Goal: Task Accomplishment & Management: Complete application form

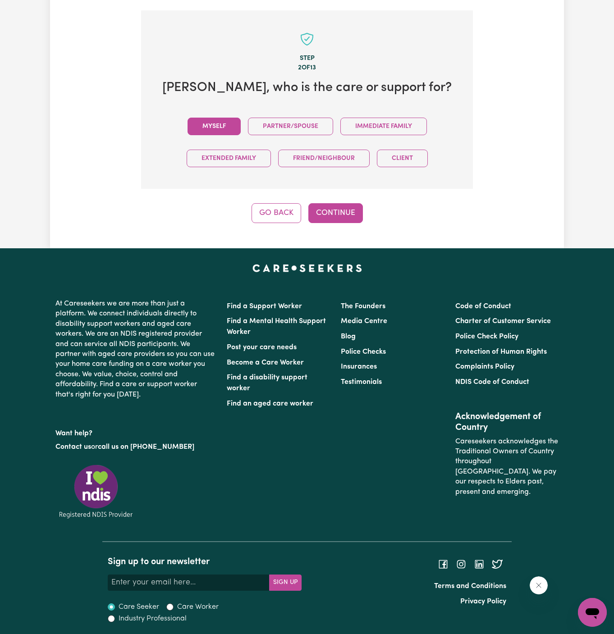
click at [235, 124] on button "Myself" at bounding box center [214, 127] width 53 height 18
click at [345, 211] on button "Continue" at bounding box center [335, 213] width 55 height 20
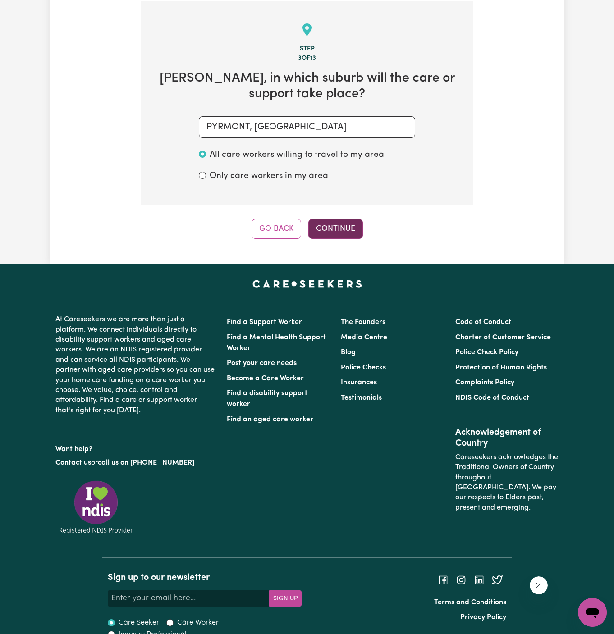
click at [352, 219] on button "Continue" at bounding box center [335, 229] width 55 height 20
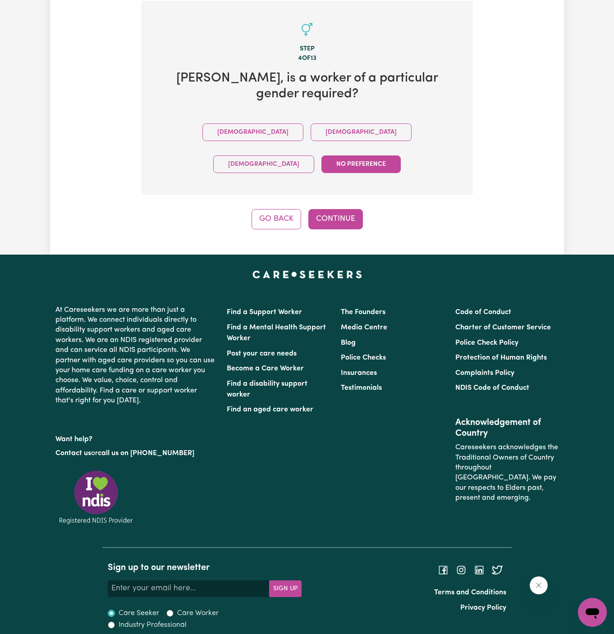
scroll to position [294, 0]
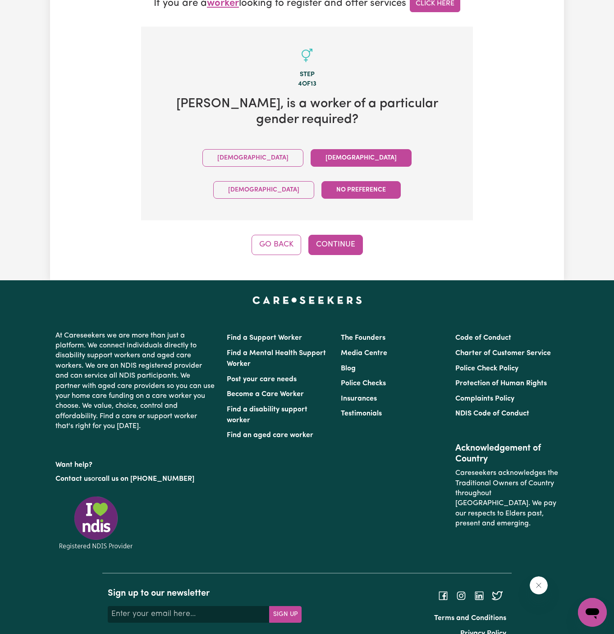
click at [311, 156] on button "Female" at bounding box center [361, 158] width 101 height 18
click at [337, 235] on button "Continue" at bounding box center [335, 245] width 55 height 20
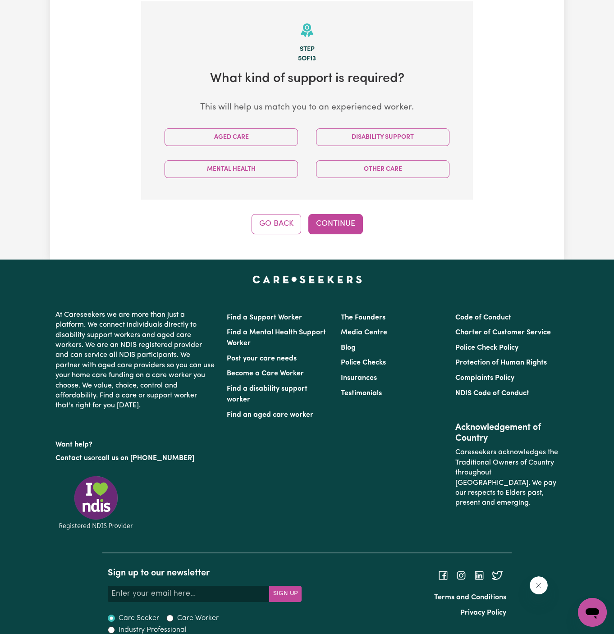
scroll to position [320, 0]
click at [257, 145] on div "Aged Care" at bounding box center [232, 137] width 152 height 32
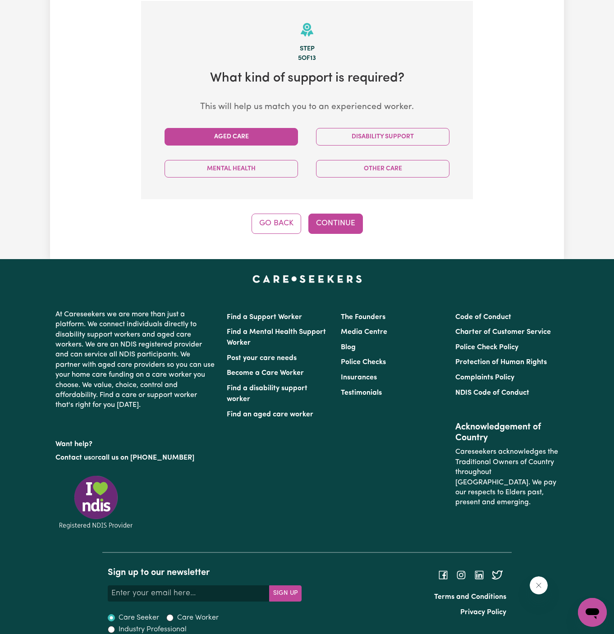
click at [257, 141] on button "Aged Care" at bounding box center [231, 137] width 133 height 18
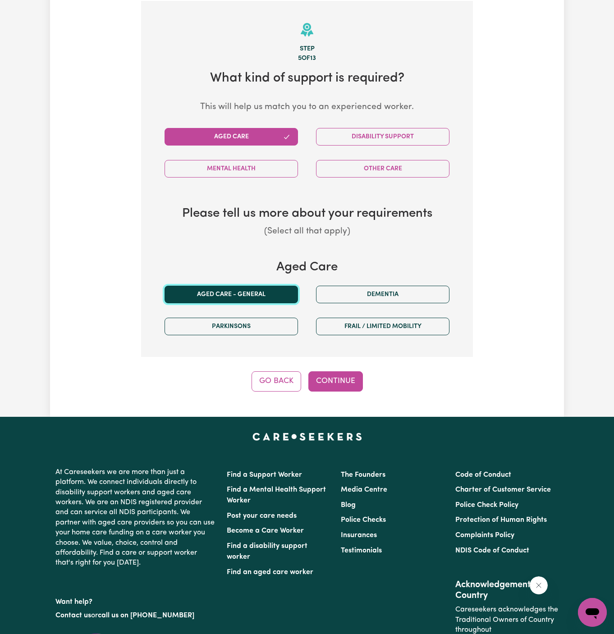
click at [271, 300] on button "Aged care - General" at bounding box center [231, 295] width 133 height 18
click at [333, 372] on button "Continue" at bounding box center [335, 382] width 55 height 20
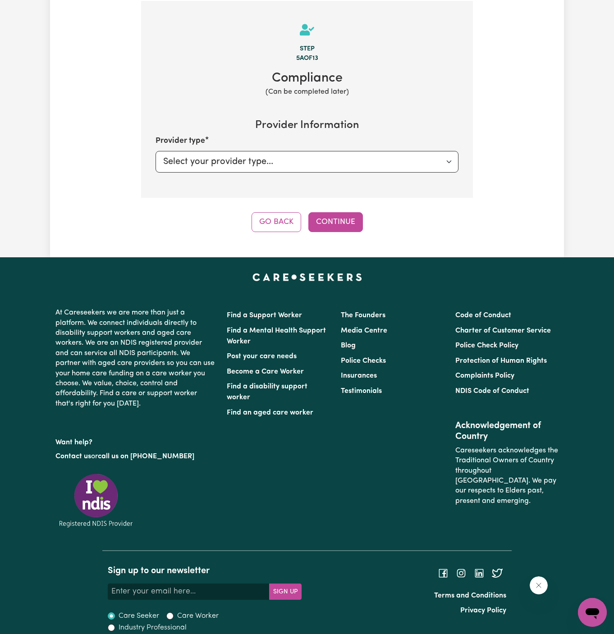
click at [334, 209] on div "Step 5a of 13 Compliance (Can be completed later) Provider Information Provider…" at bounding box center [307, 116] width 332 height 231
click at [243, 159] on select "Select your provider type... Privately Aged Care / Home Care Package" at bounding box center [307, 162] width 303 height 22
click at [347, 225] on button "Continue" at bounding box center [335, 222] width 55 height 20
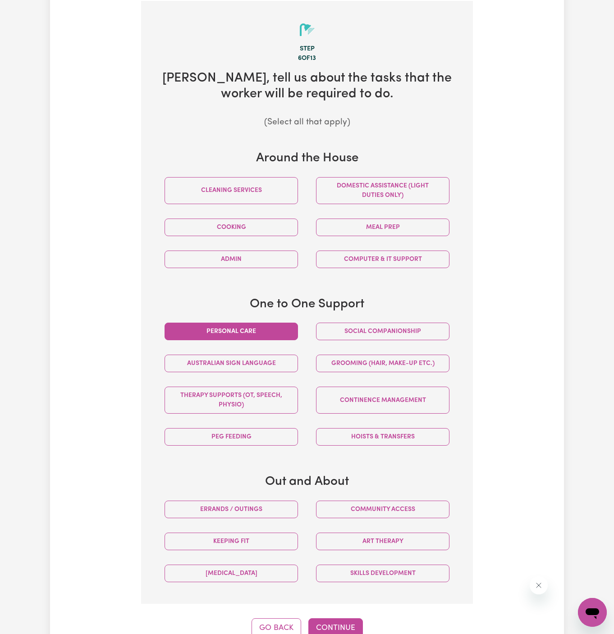
click at [272, 327] on button "Personal care" at bounding box center [231, 332] width 133 height 18
click at [355, 327] on button "Social companionship" at bounding box center [382, 332] width 133 height 18
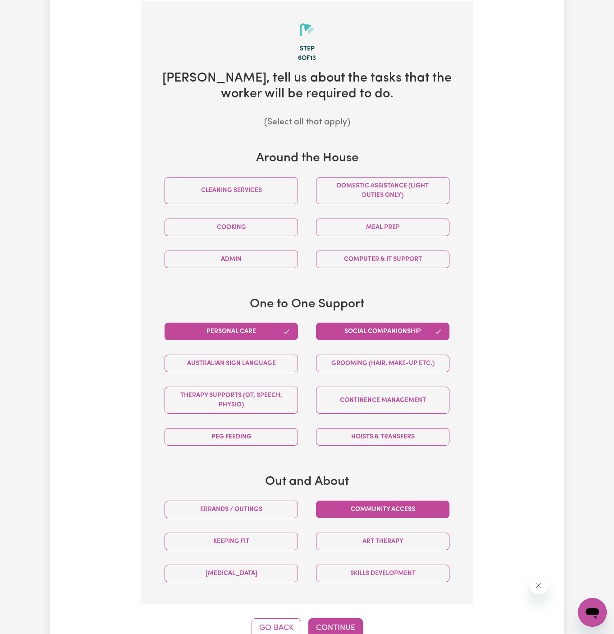
click at [395, 505] on button "Community access" at bounding box center [382, 510] width 133 height 18
click at [367, 199] on button "Domestic assistance (light duties only)" at bounding box center [382, 190] width 133 height 27
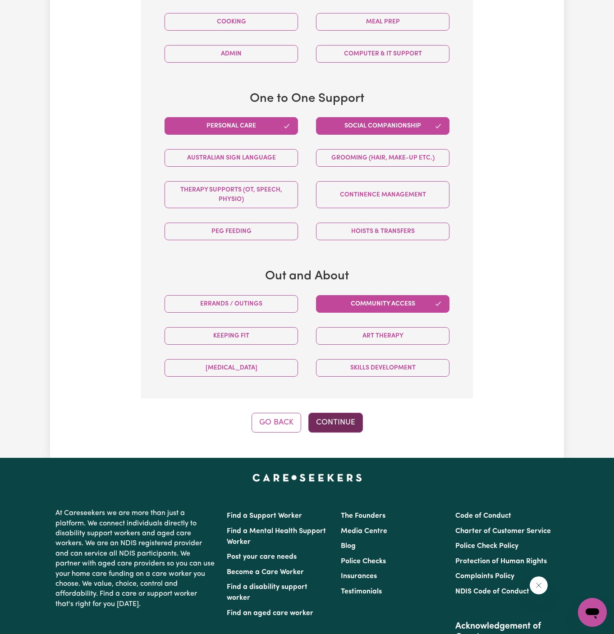
click at [335, 422] on button "Continue" at bounding box center [335, 423] width 55 height 20
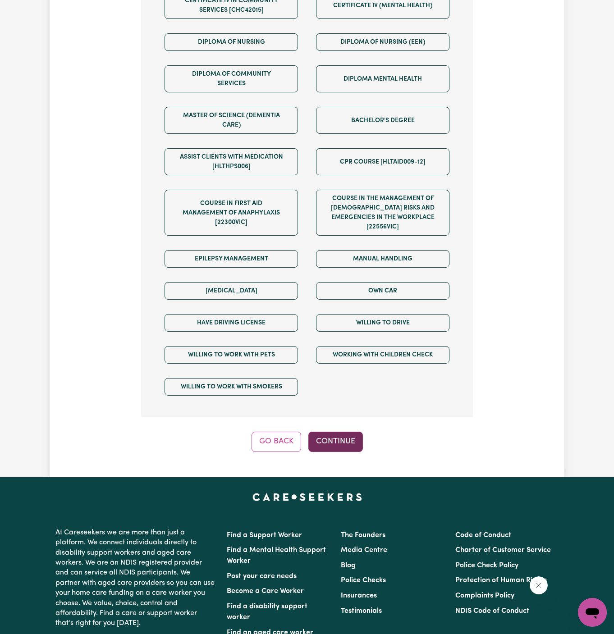
click at [340, 432] on button "Continue" at bounding box center [335, 442] width 55 height 20
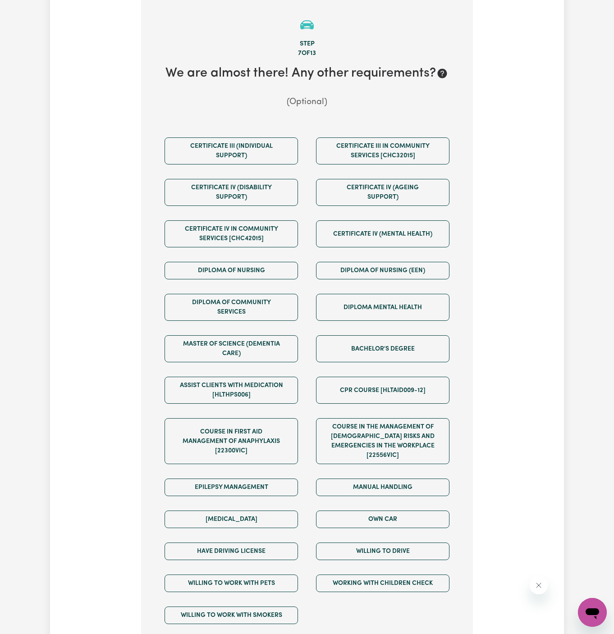
scroll to position [320, 0]
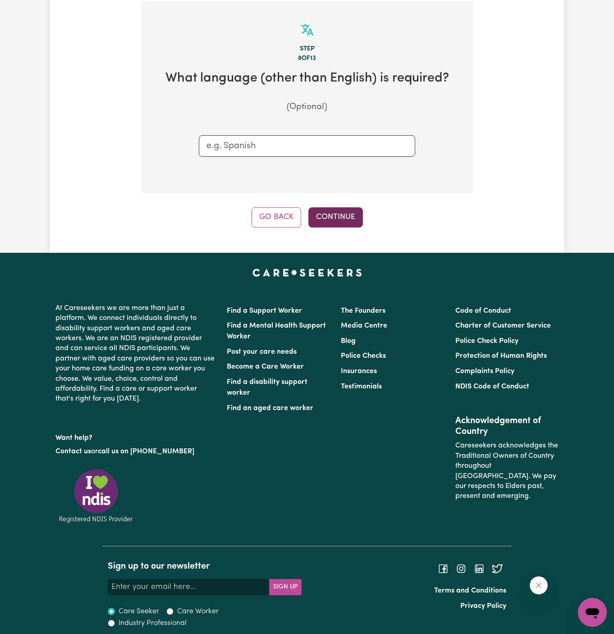
click at [337, 218] on button "Continue" at bounding box center [335, 217] width 55 height 20
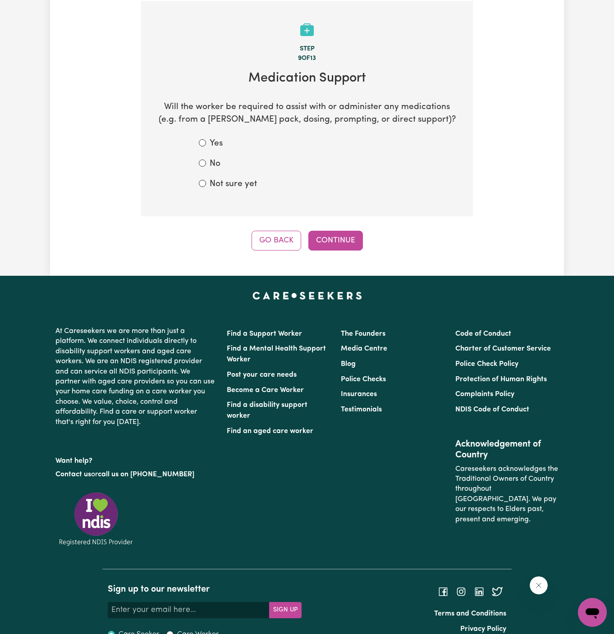
click at [230, 180] on label "Not sure yet" at bounding box center [233, 184] width 47 height 13
click at [206, 180] on input "Not sure yet" at bounding box center [202, 183] width 7 height 7
radio input "true"
click at [337, 241] on button "Continue" at bounding box center [335, 241] width 55 height 20
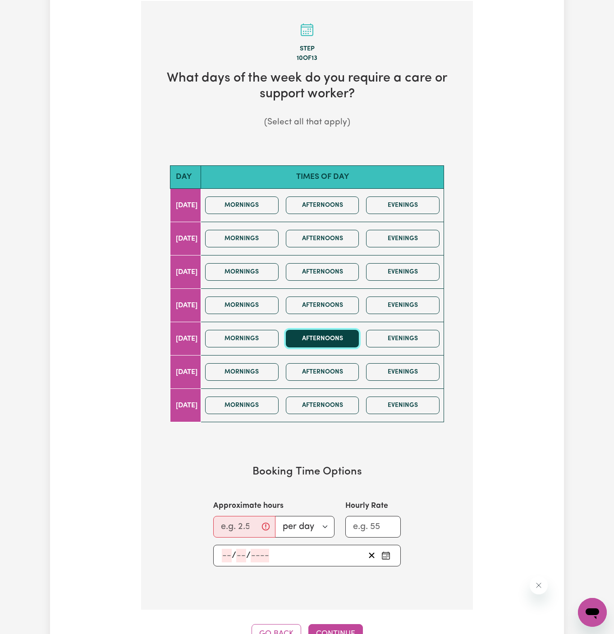
click at [326, 335] on button "Afternoons" at bounding box center [322, 339] width 73 height 18
click at [236, 521] on input "Approximate hours" at bounding box center [244, 527] width 62 height 22
type input "2"
click at [228, 552] on input "number" at bounding box center [227, 556] width 10 height 14
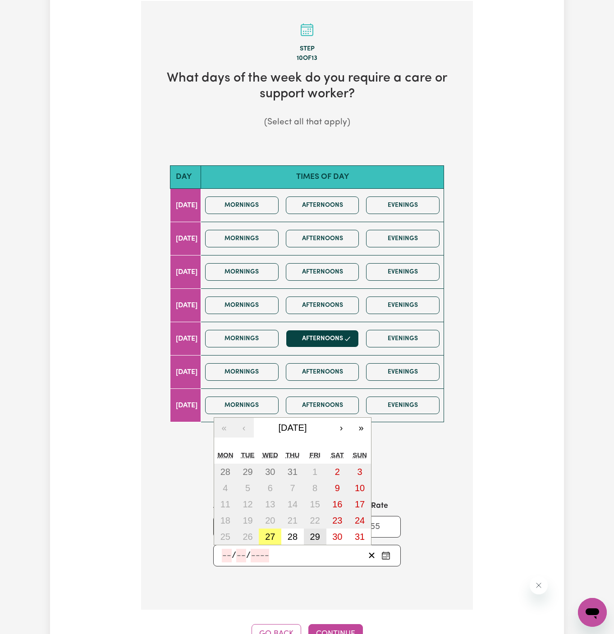
click at [311, 538] on button "29" at bounding box center [315, 537] width 23 height 16
type input "2025-08-29"
type input "29"
type input "8"
type input "2025"
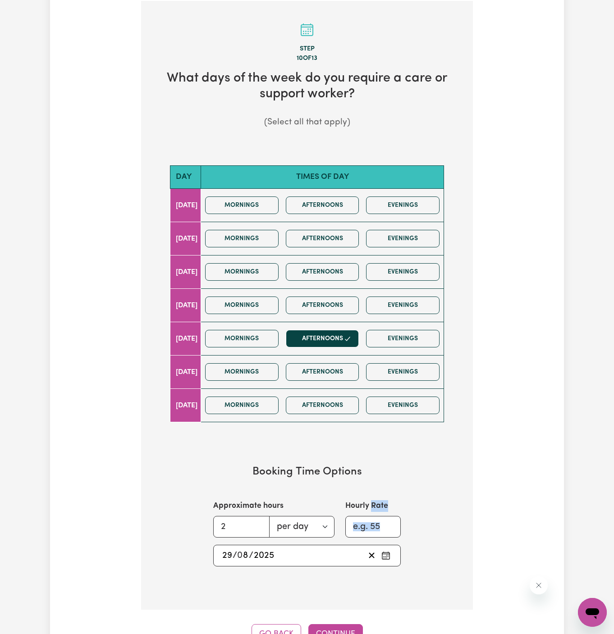
click at [311, 538] on section "Booking Time Options Approximate hours 2 per day per week Hourly Rate 2025-08-2…" at bounding box center [307, 515] width 303 height 129
click at [229, 522] on input "2" at bounding box center [241, 527] width 56 height 22
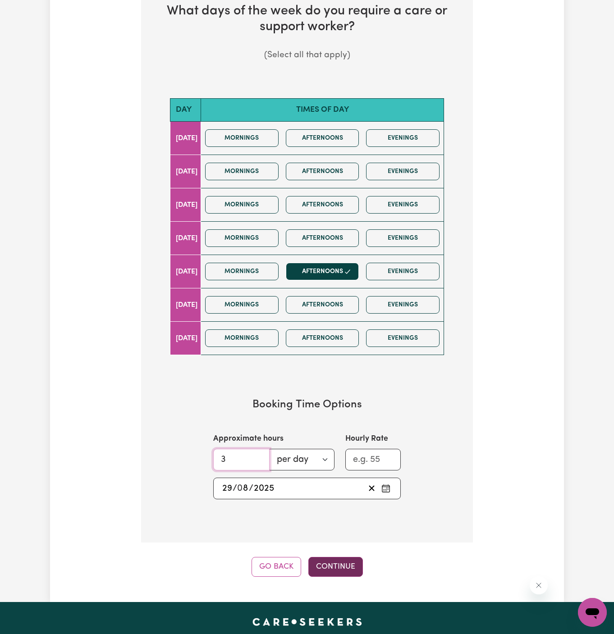
type input "3"
click at [332, 560] on button "Continue" at bounding box center [335, 567] width 55 height 20
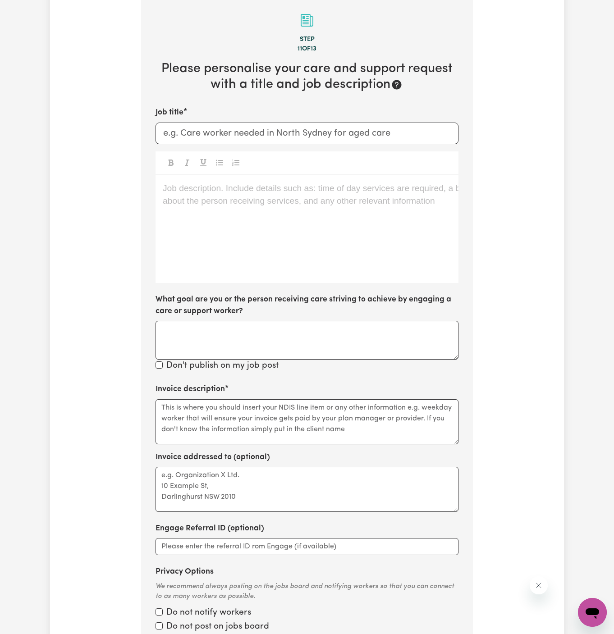
scroll to position [320, 0]
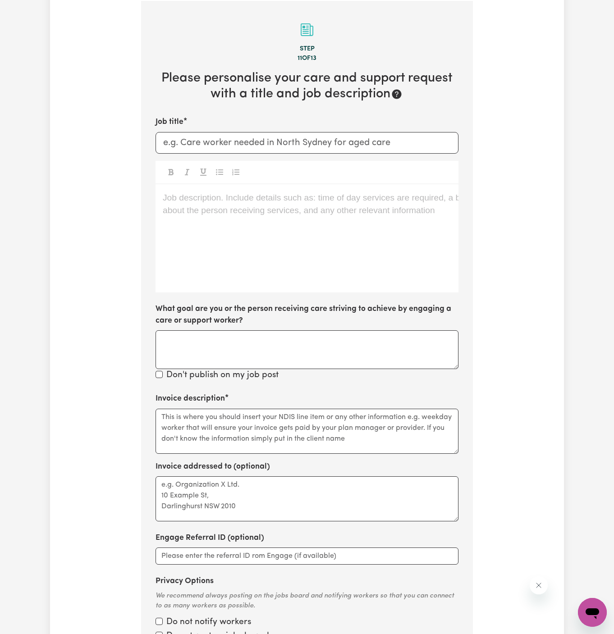
click at [271, 223] on div "Job description. Include details such as: time of day services are required, a …" at bounding box center [307, 238] width 303 height 108
click at [209, 242] on div "Job description. Include details such as: time of day services are required, a …" at bounding box center [307, 238] width 303 height 108
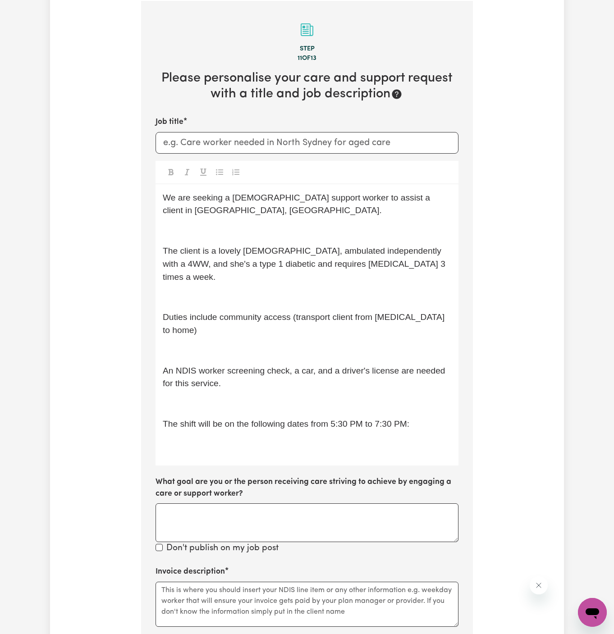
click at [228, 225] on p "﻿" at bounding box center [307, 231] width 289 height 13
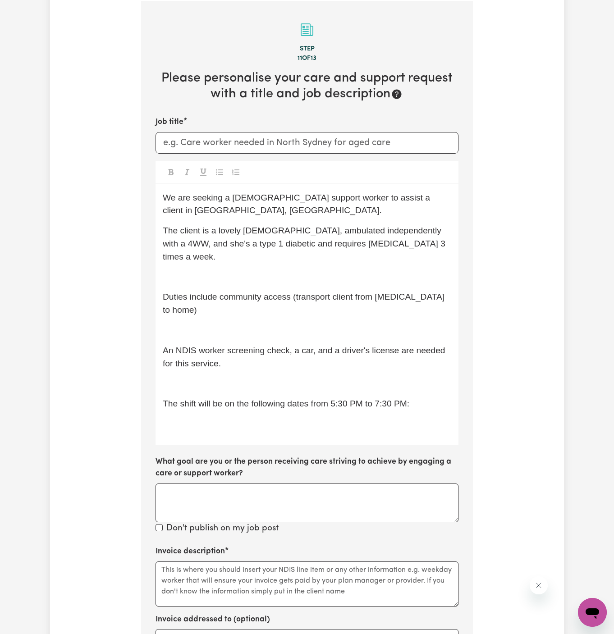
click at [231, 237] on div "We are seeking a female support worker to assist a client in Wantirna, VIC. The…" at bounding box center [307, 314] width 303 height 261
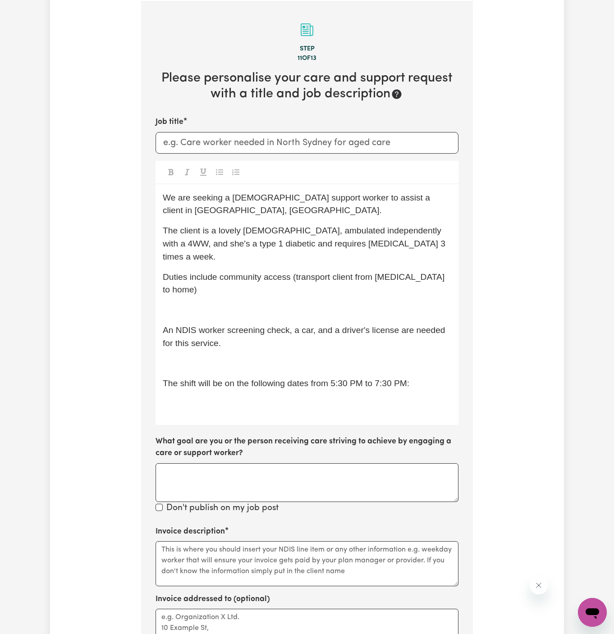
click at [380, 231] on p "The client is a lovely lady, ambulated independently with a 4WW, and she's a ty…" at bounding box center [307, 244] width 289 height 39
drag, startPoint x: 379, startPoint y: 231, endPoint x: 148, endPoint y: 225, distance: 230.5
click at [148, 225] on section "Step 11 of 13 Please personalise your care and support request with a title and…" at bounding box center [307, 399] width 332 height 797
click at [229, 228] on span "The client is a lovely lady, ambulated independently with a 4WW, and she's a ty…" at bounding box center [305, 244] width 285 height 36
click at [366, 233] on span "The client is a lovely lady, ambulated independently with a 4WW, and she's a ty…" at bounding box center [305, 244] width 285 height 36
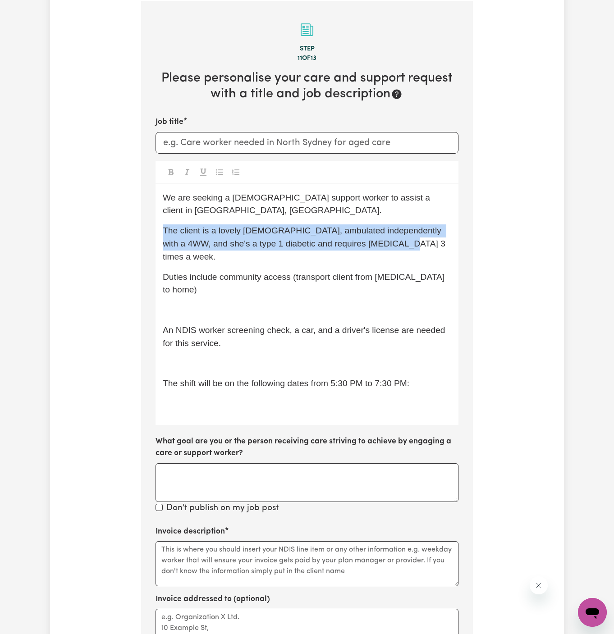
drag, startPoint x: 379, startPoint y: 233, endPoint x: 143, endPoint y: 219, distance: 236.2
click at [143, 219] on section "Step 11 of 13 Please personalise your care and support request with a title and…" at bounding box center [307, 399] width 332 height 797
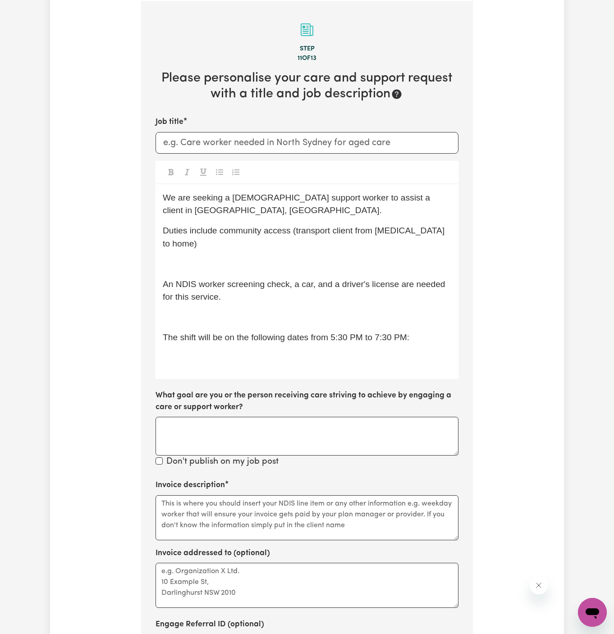
click at [183, 258] on p "﻿" at bounding box center [307, 264] width 289 height 13
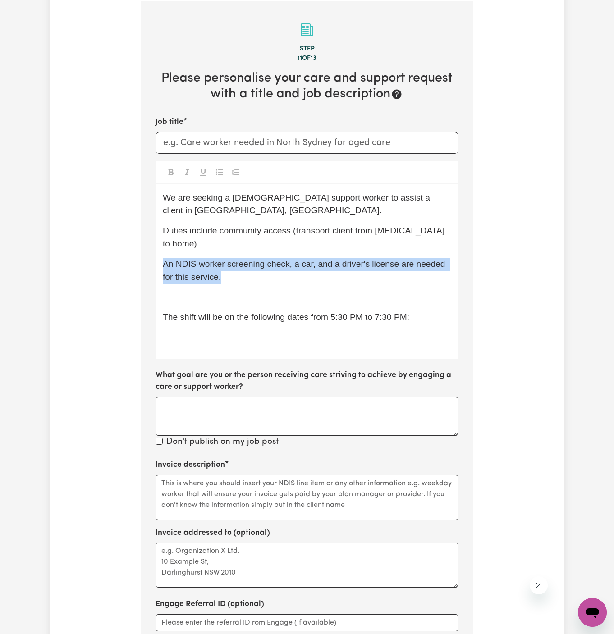
drag, startPoint x: 248, startPoint y: 252, endPoint x: 148, endPoint y: 236, distance: 101.4
click at [148, 236] on section "Step 11 of 13 Please personalise your care and support request with a title and…" at bounding box center [307, 366] width 332 height 730
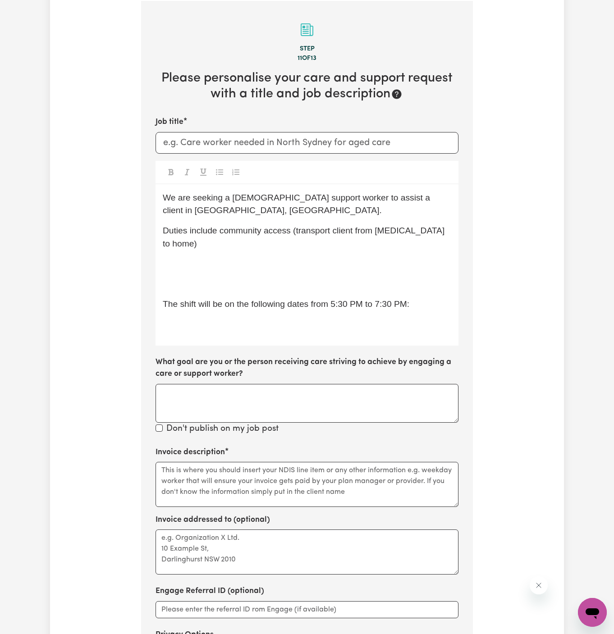
click at [172, 278] on p "﻿" at bounding box center [307, 284] width 289 height 13
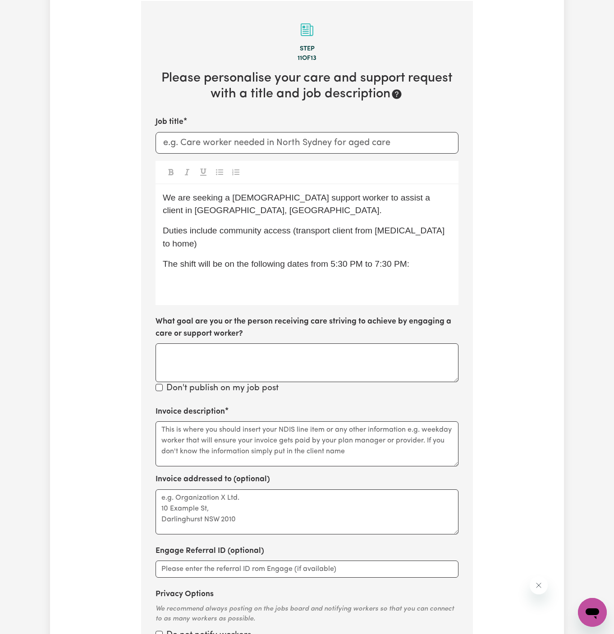
click at [231, 316] on label "What goal are you or the person receiving care striving to achieve by engaging …" at bounding box center [307, 328] width 303 height 24
click at [231, 344] on textarea "What goal are you or the person receiving care striving to achieve by engaging …" at bounding box center [307, 363] width 303 height 39
click at [353, 278] on p "﻿" at bounding box center [307, 284] width 289 height 13
click at [404, 248] on div "We are seeking a female support worker to assist a client in Wantirna, VIC. Dut…" at bounding box center [307, 244] width 303 height 121
drag, startPoint x: 331, startPoint y: 237, endPoint x: 417, endPoint y: 234, distance: 86.2
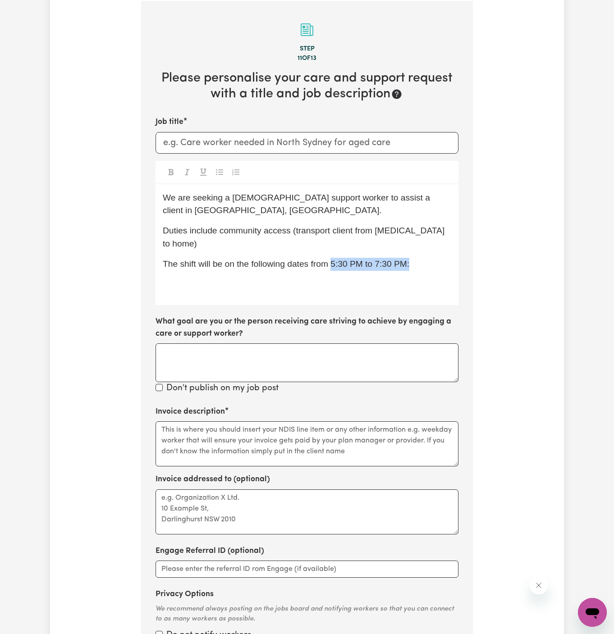
click at [417, 258] on p "The shift will be on the following dates from 5:30 PM to 7:30 PM:" at bounding box center [307, 264] width 289 height 13
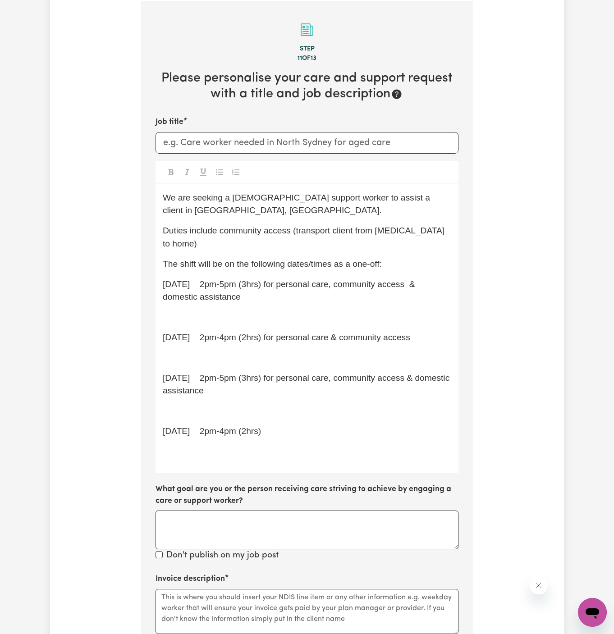
click at [268, 283] on div "We are seeking a female support worker to assist a client in Wantirna, VIC. Dut…" at bounding box center [307, 328] width 303 height 289
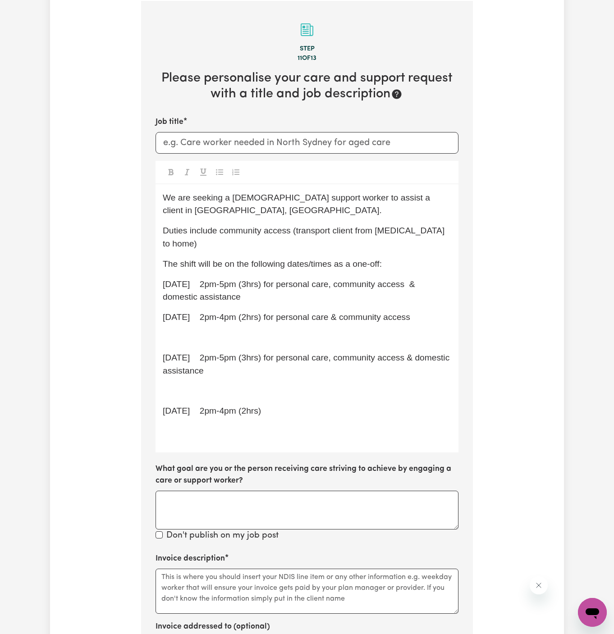
click at [227, 331] on p "﻿" at bounding box center [307, 337] width 289 height 13
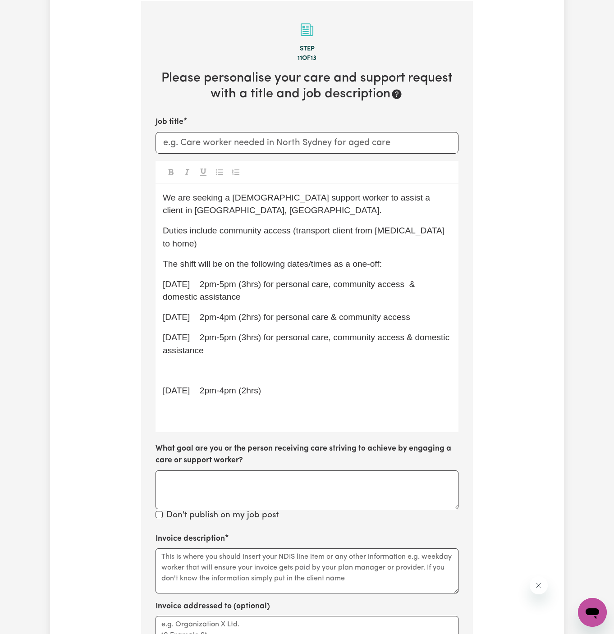
click at [219, 365] on p "﻿" at bounding box center [307, 371] width 289 height 13
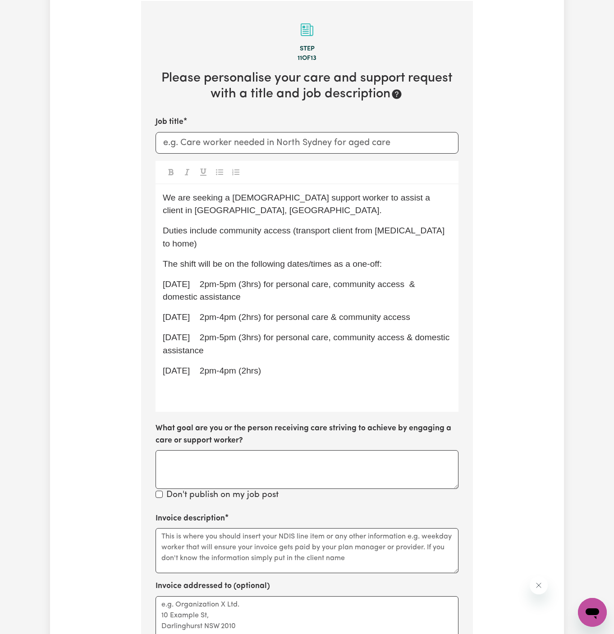
click at [219, 366] on span "Fri 19/09/25 2pm-4pm (2hrs)" at bounding box center [212, 370] width 98 height 9
drag, startPoint x: 251, startPoint y: 325, endPoint x: 277, endPoint y: 319, distance: 26.5
click at [277, 331] on p "Fri 12/09/25 2pm-5pm (3hrs) for personal care, community access & domestic assi…" at bounding box center [307, 344] width 289 height 26
drag, startPoint x: 273, startPoint y: 326, endPoint x: 263, endPoint y: 310, distance: 18.4
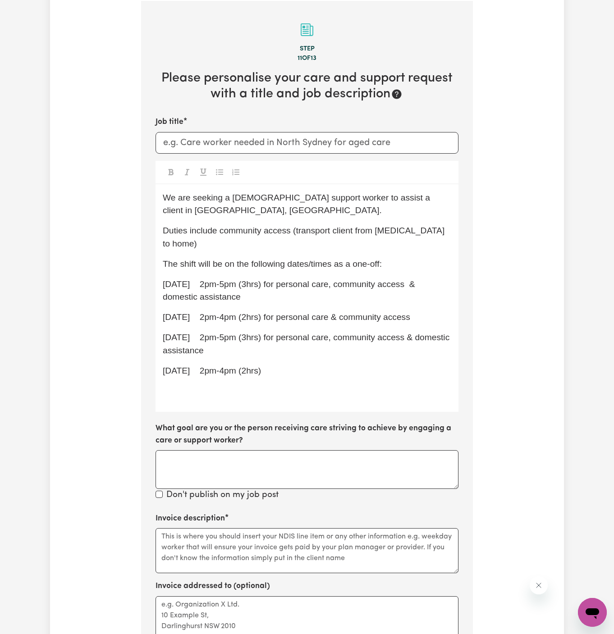
click at [263, 331] on p "Fri 12/09/25 2pm-5pm (3hrs) for personal care, community access & domestic assi…" at bounding box center [307, 344] width 289 height 26
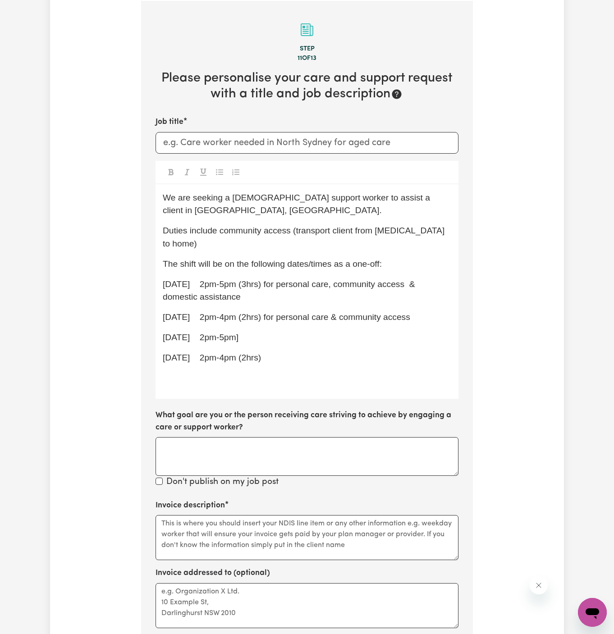
click at [271, 312] on span "Fri 05/09/25 2pm-4pm (2hrs) for personal care & community access" at bounding box center [287, 316] width 248 height 9
drag, startPoint x: 268, startPoint y: 291, endPoint x: 305, endPoint y: 295, distance: 37.1
click at [305, 312] on span "Fri 05/09/25 2pm-4pm (2hrs) for personal care & community access" at bounding box center [287, 316] width 248 height 9
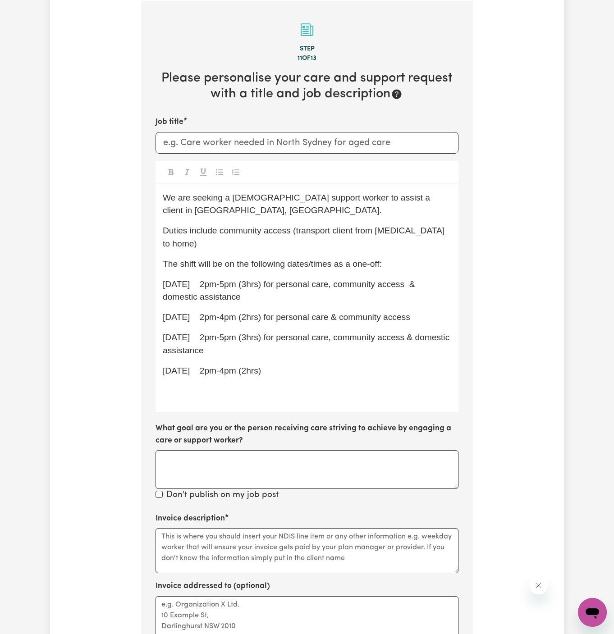
click at [274, 333] on span "Fri 12/09/25 2pm-5pm (3hrs) for personal care, community access & domestic assi…" at bounding box center [307, 344] width 289 height 23
drag, startPoint x: 289, startPoint y: 312, endPoint x: 441, endPoint y: 310, distance: 152.9
click at [441, 331] on p "Fri 12/09/25 2pm-5pm (3hrs) for personal care, community access & domestic assi…" at bounding box center [307, 344] width 289 height 26
drag, startPoint x: 326, startPoint y: 317, endPoint x: 288, endPoint y: 310, distance: 39.0
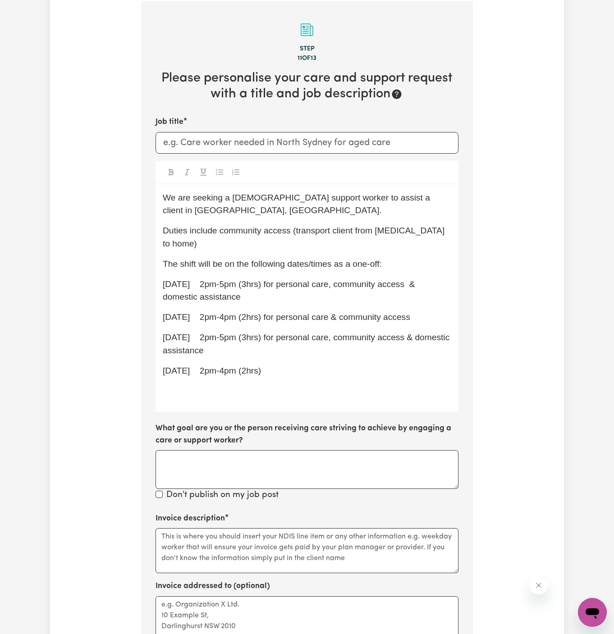
click at [288, 331] on p "Fri 12/09/25 2pm-5pm (3hrs) for personal care, community access & domestic assi…" at bounding box center [307, 344] width 289 height 26
drag, startPoint x: 288, startPoint y: 310, endPoint x: 314, endPoint y: 329, distance: 31.7
click at [314, 331] on p "Fri 12/09/25 2pm-5pm (3hrs) for personal care, community access & domestic assi…" at bounding box center [307, 344] width 289 height 26
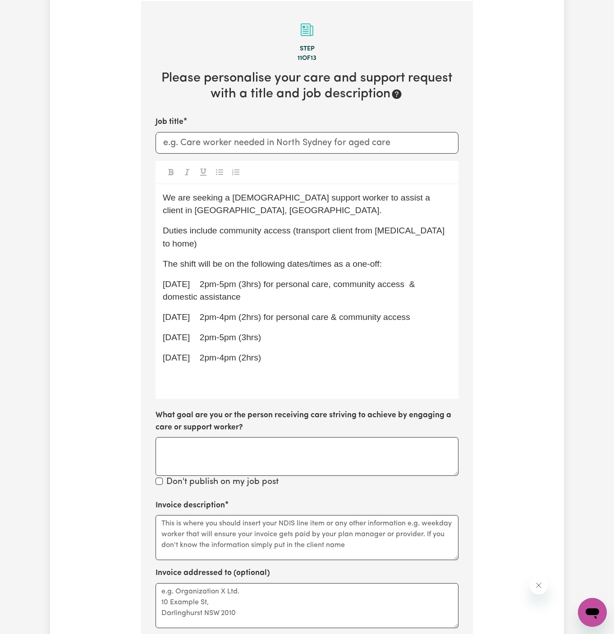
click at [350, 303] on div "We are seeking a female support worker to assist a client in Wantirna, VIC. Dut…" at bounding box center [307, 291] width 303 height 215
drag, startPoint x: 290, startPoint y: 291, endPoint x: 442, endPoint y: 295, distance: 152.5
click at [442, 311] on p "Fri 05/09/25 2pm-4pm (2hrs) for personal care & community access" at bounding box center [307, 317] width 289 height 13
drag, startPoint x: 291, startPoint y: 259, endPoint x: 491, endPoint y: 240, distance: 201.5
click at [491, 240] on div "Tell us your care and support requirements Welcome to Careseekers. We are excit…" at bounding box center [307, 271] width 514 height 1069
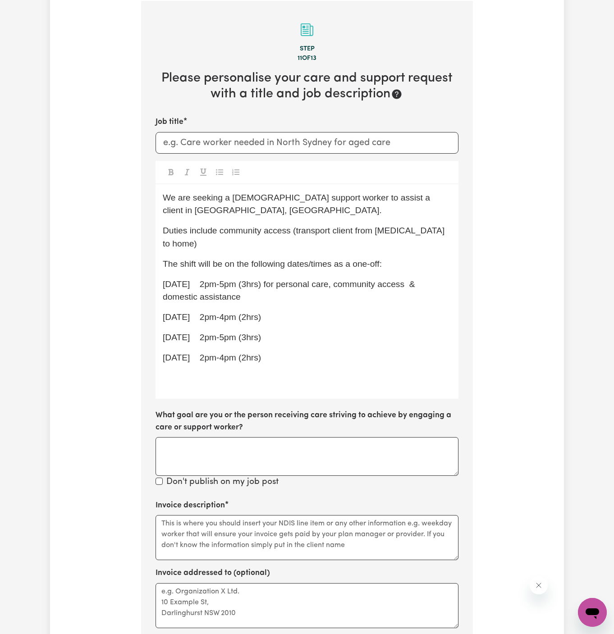
click at [489, 239] on div "Tell us your care and support requirements Welcome to Careseekers. We are excit…" at bounding box center [307, 271] width 514 height 1069
click at [366, 278] on p "Fri 29/08/25 2pm-5pm (3hrs) for personal care, community access & domestic assi…" at bounding box center [307, 291] width 289 height 26
drag, startPoint x: 292, startPoint y: 256, endPoint x: 334, endPoint y: 272, distance: 45.1
click at [334, 278] on p "Fri 29/08/25 2pm-5pm (3hrs) for personal care, community access & domestic assi…" at bounding box center [307, 291] width 289 height 26
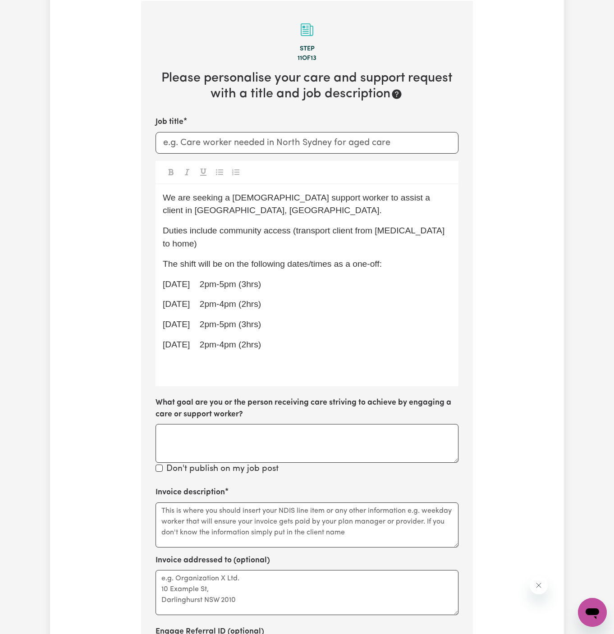
click at [327, 278] on p "Fri 29/08/25 2pm-5pm (3hrs)" at bounding box center [307, 284] width 289 height 13
click at [303, 318] on p "Fri 12/09/25 2pm-5pm (3hrs)" at bounding box center [307, 324] width 289 height 13
click at [300, 359] on p "﻿" at bounding box center [307, 365] width 289 height 13
click at [309, 308] on div "We are seeking a female support worker to assist a client in Wantirna, VIC. Dut…" at bounding box center [307, 285] width 303 height 202
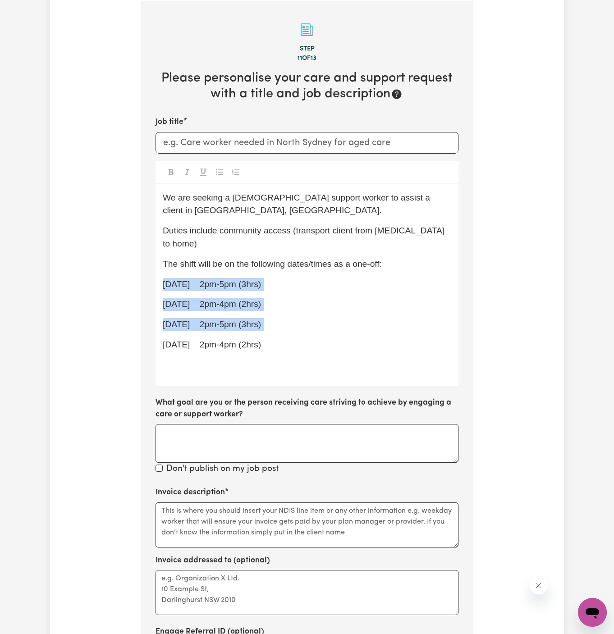
drag, startPoint x: 309, startPoint y: 312, endPoint x: 166, endPoint y: 251, distance: 155.8
click at [166, 251] on div "We are seeking a female support worker to assist a client in Wantirna, VIC. Dut…" at bounding box center [307, 285] width 303 height 202
click at [166, 278] on p "Fri 29/08/25 2pm-5pm (3hrs)" at bounding box center [307, 284] width 289 height 13
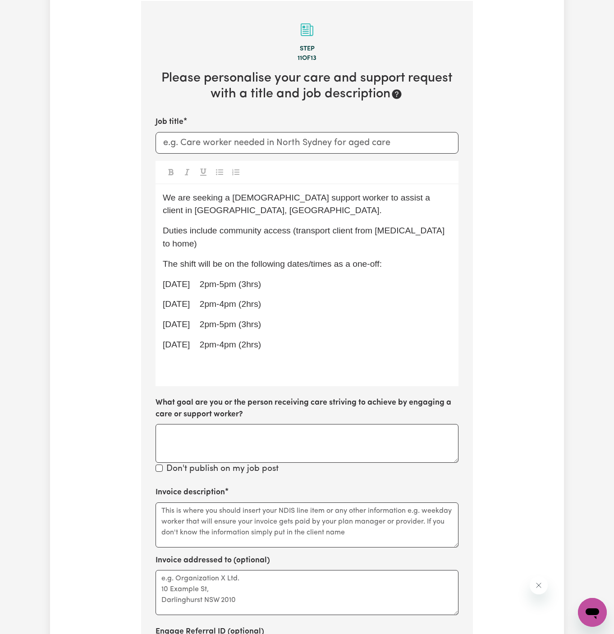
click at [164, 280] on span "Fri 29/08/25 2pm-5pm (3hrs)" at bounding box center [212, 284] width 98 height 9
drag, startPoint x: 164, startPoint y: 256, endPoint x: 317, endPoint y: 319, distance: 165.8
click at [317, 319] on div "We are seeking a female support worker to assist a client in Wantirna, VIC. Dut…" at bounding box center [307, 285] width 303 height 202
click at [237, 169] on icon "Toggle undefined" at bounding box center [235, 172] width 7 height 6
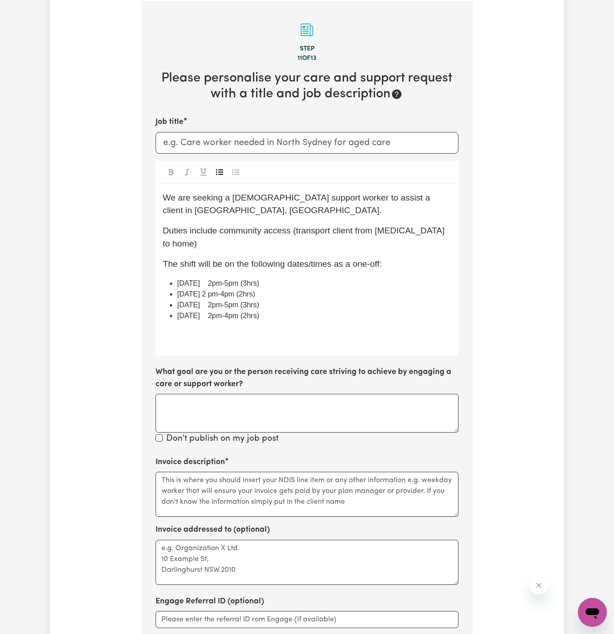
click at [225, 169] on button "Toggle undefined" at bounding box center [219, 172] width 13 height 12
click at [323, 289] on li "Fri 05/09/25 2 pm-4pm (2hrs)" at bounding box center [314, 294] width 274 height 11
click at [330, 311] on li "Fri 19/09/25 2pm-4pm (2hrs)" at bounding box center [314, 316] width 274 height 11
click at [389, 204] on div "We are seeking a female support worker to assist a client in Wantirna, VIC. Dut…" at bounding box center [307, 270] width 303 height 172
click at [358, 200] on span "We are seeking a female support worker to assist a client in Wantirna, VIC." at bounding box center [298, 204] width 270 height 23
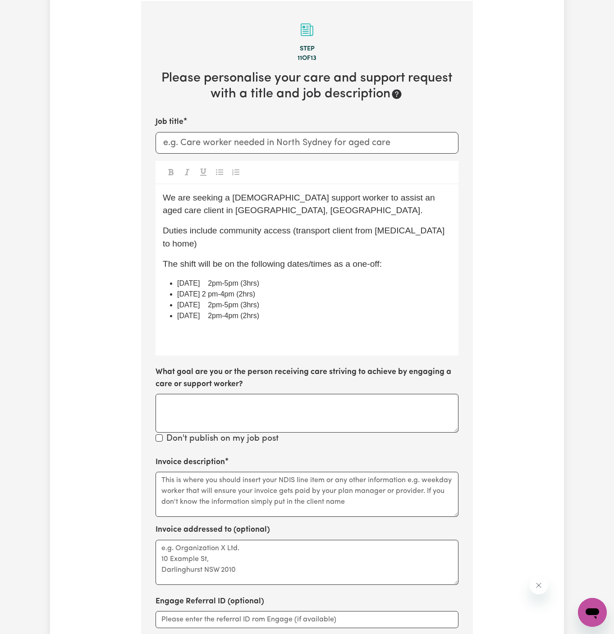
click at [335, 214] on p "We are seeking a female support worker to assist an aged care client in Wantirn…" at bounding box center [307, 205] width 289 height 26
drag, startPoint x: 213, startPoint y: 211, endPoint x: 156, endPoint y: 211, distance: 56.8
click at [156, 211] on div "We are seeking a female support worker to assist an aged care client in Wantirn…" at bounding box center [307, 270] width 303 height 172
click at [218, 225] on div "We are seeking a female support worker to assist an aged care client in Pyrmont…" at bounding box center [307, 270] width 303 height 172
click at [218, 226] on span "Duties include community access (transport client from dialysis to home)" at bounding box center [305, 237] width 285 height 23
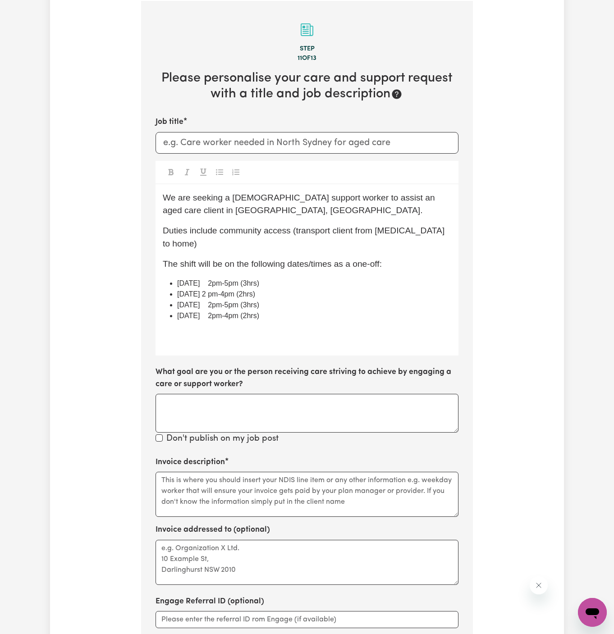
click at [268, 231] on span "Duties include community access (transport client from dialysis to home)" at bounding box center [305, 237] width 285 height 23
drag, startPoint x: 223, startPoint y: 231, endPoint x: 237, endPoint y: 231, distance: 14.0
click at [237, 231] on span "Duties include community access (transport client from dialysis to home)" at bounding box center [305, 237] width 285 height 23
click at [217, 234] on span "Duties include community access (transport client from dialysis to home)" at bounding box center [305, 237] width 285 height 23
drag, startPoint x: 221, startPoint y: 232, endPoint x: 446, endPoint y: 236, distance: 224.6
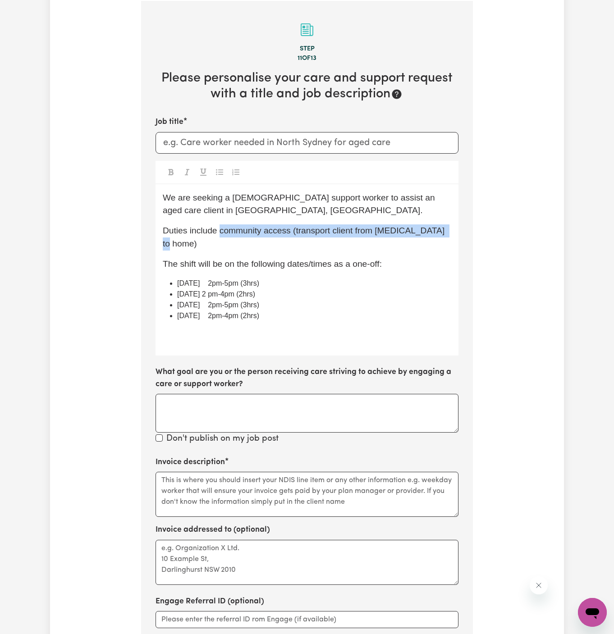
click at [446, 236] on p "Duties include community access (transport client from dialysis to home)" at bounding box center [307, 238] width 289 height 26
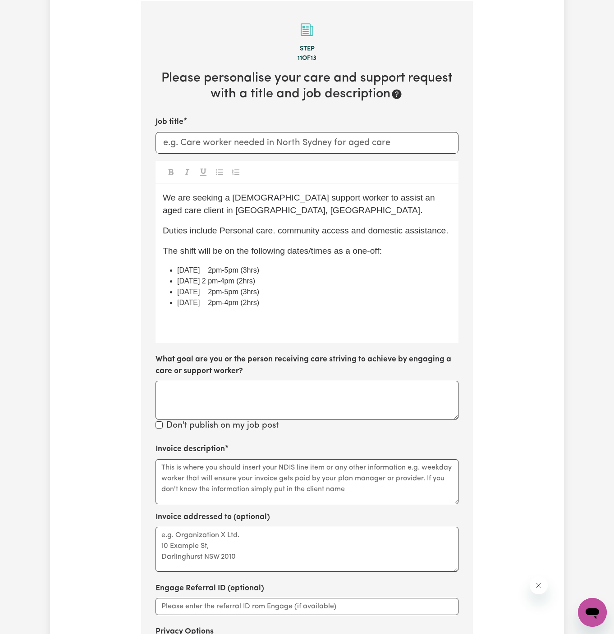
click at [404, 215] on p "We are seeking a female support worker to assist an aged care client in Pyrmont…" at bounding box center [307, 205] width 289 height 26
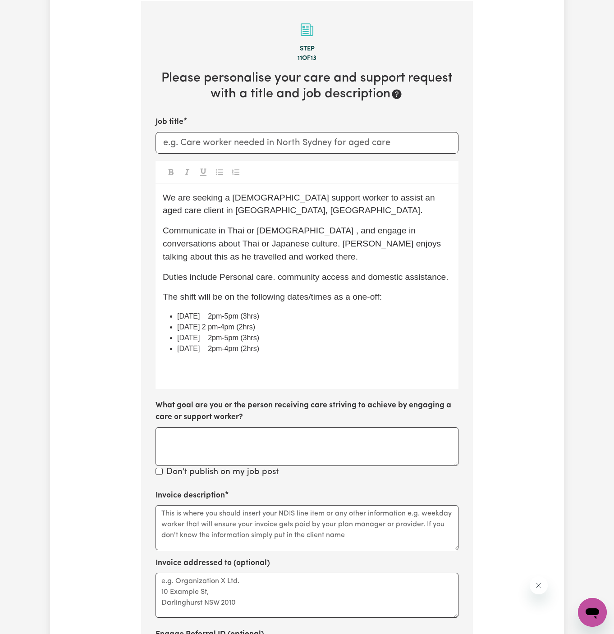
click at [165, 230] on span "Communicate in Thai or Japanese , and engage in conversations about Thai or Jap…" at bounding box center [303, 244] width 281 height 36
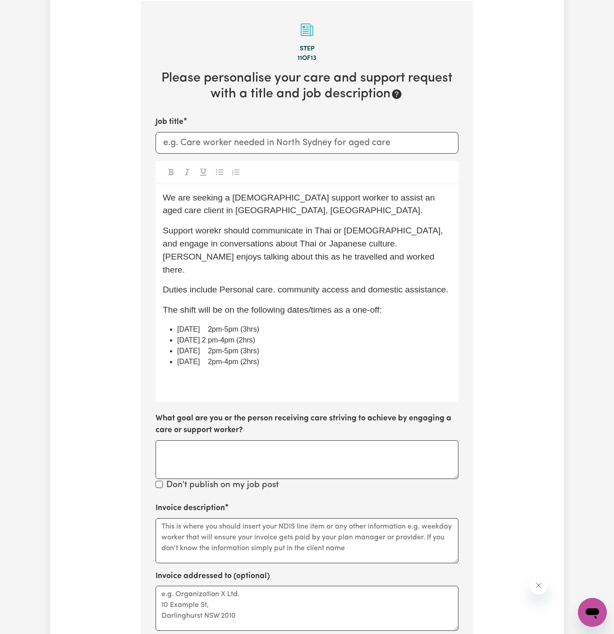
click at [354, 244] on span "Support worekr should communicate in Thai or Japanese, and engage in conversati…" at bounding box center [304, 250] width 283 height 48
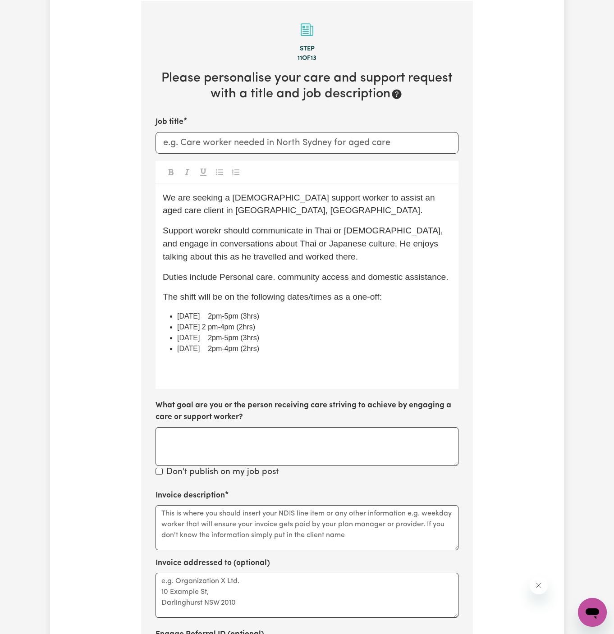
click at [321, 255] on p "Support worekr should communicate in Thai or Japanese, and engage in conversati…" at bounding box center [307, 244] width 289 height 39
click at [214, 231] on span "Support worekr should communicate in Thai or Japanese, and engage in conversati…" at bounding box center [304, 244] width 283 height 36
click at [163, 232] on span "Support worker should communicate in Thai or Japanese, and engage in conversati…" at bounding box center [306, 244] width 286 height 36
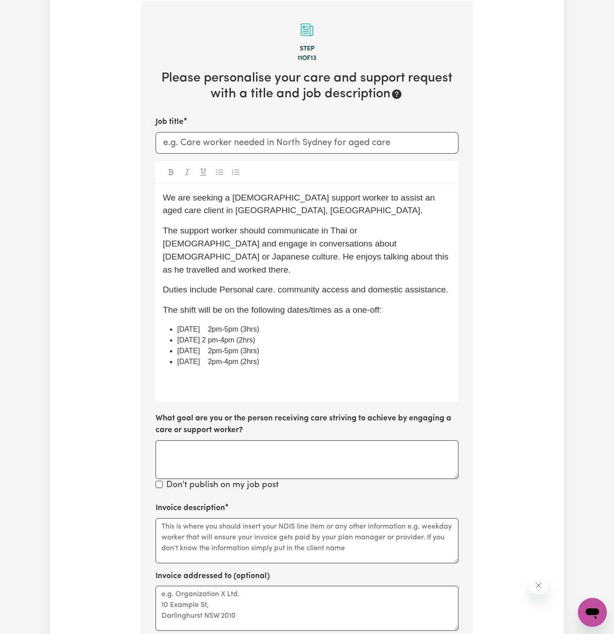
click at [347, 237] on p "The support worker should communicate in Thai or Japanese and engage in convers…" at bounding box center [307, 251] width 289 height 52
click at [338, 285] on span "Duties include Personal care. community access and domestic assistance." at bounding box center [305, 289] width 285 height 9
click at [274, 285] on span "Duties include Personal care. community access and domestic assistance." at bounding box center [305, 289] width 285 height 9
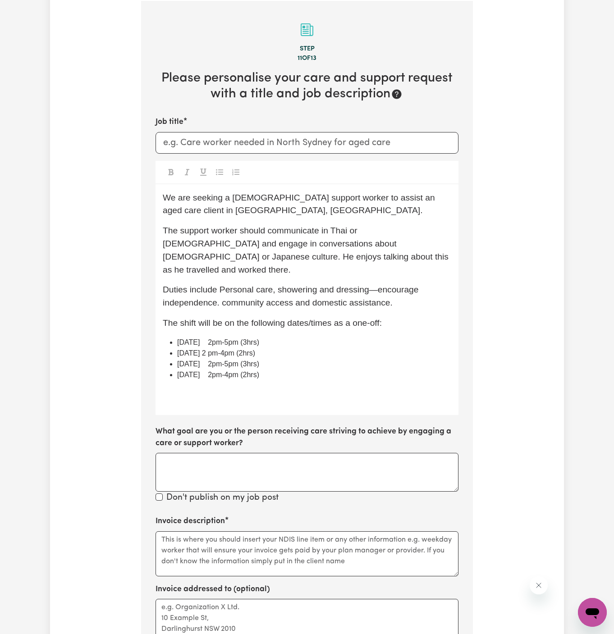
click at [276, 285] on span "Duties include Personal care, showering and dressing—encourage independence. co…" at bounding box center [292, 296] width 258 height 23
click at [218, 290] on span "Duties include Personal care (showering and dressing—encourage independence. co…" at bounding box center [292, 296] width 259 height 23
click at [276, 285] on span "Duties include Personal care (showering and dressing—encourage independence), c…" at bounding box center [292, 296] width 259 height 23
click at [367, 285] on span "Duties include Personal care (showering and dressing—encourage independence), c…" at bounding box center [292, 296] width 259 height 23
click at [381, 285] on span "Duties include Personal care (showering and dressing —encourage independence), …" at bounding box center [293, 296] width 261 height 23
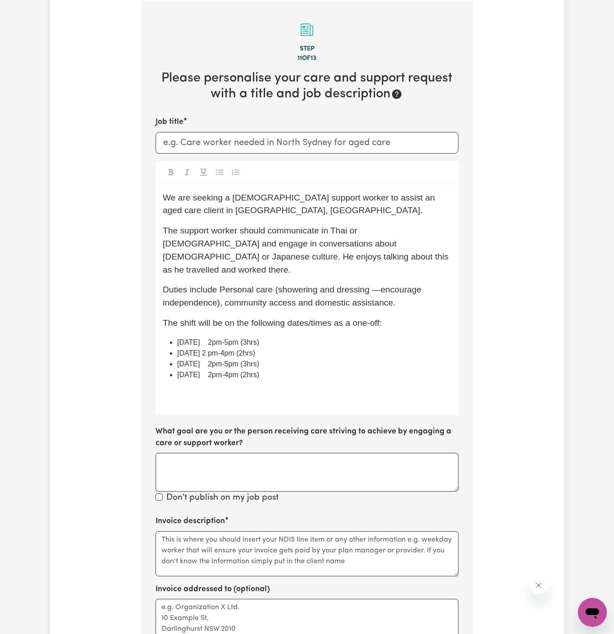
click at [378, 285] on span "Duties include Personal care (showering and dressing —encourage independence), …" at bounding box center [293, 296] width 261 height 23
click at [296, 287] on span "Duties include Personal care (showering and dressing — encourage independence),…" at bounding box center [295, 296] width 264 height 23
click at [287, 249] on p "The support worker should communicate in Thai or Japanese and engage in convers…" at bounding box center [307, 251] width 289 height 52
click at [295, 290] on span "Duties include Personal care (showering and dressing — encourage independence),…" at bounding box center [295, 296] width 264 height 23
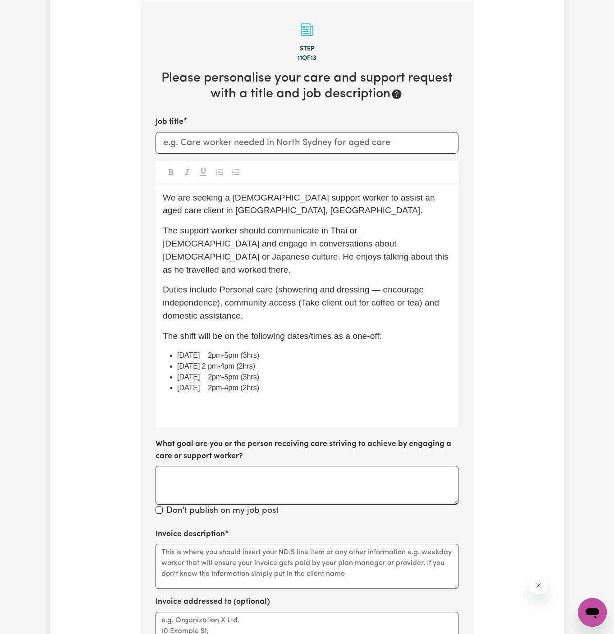
click at [305, 289] on span "Duties include Personal care (showering and dressing — encourage independence),…" at bounding box center [302, 303] width 279 height 36
click at [372, 285] on span "Duties include Personal care (showering and dressing — encourage independence),…" at bounding box center [302, 303] width 279 height 36
click at [406, 285] on span "Duties include Personal care (showering and dressing — encourage independence),…" at bounding box center [302, 303] width 279 height 36
click at [314, 303] on p "Duties include Personal care (showering and dressing — encourage independence),…" at bounding box center [307, 303] width 289 height 39
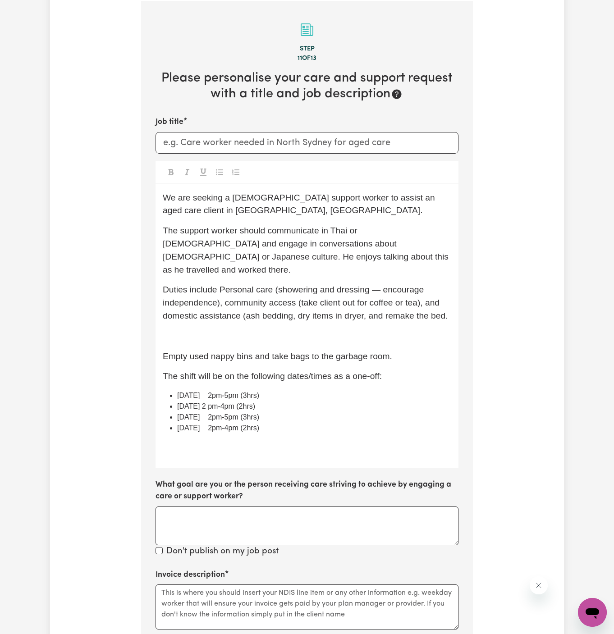
click at [245, 304] on span "Duties include Personal care (showering and dressing — encourage independence),…" at bounding box center [305, 303] width 285 height 36
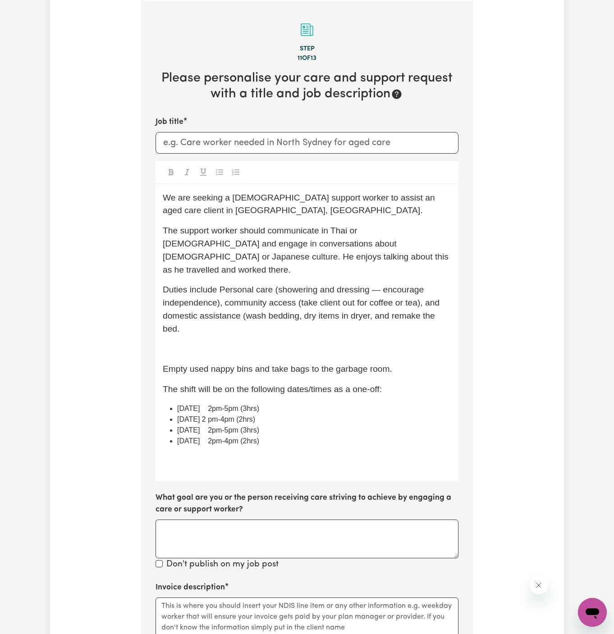
click at [222, 320] on p "Duties include Personal care (showering and dressing — encourage independence),…" at bounding box center [307, 310] width 289 height 52
click at [367, 309] on p "Duties include Personal care (showering and dressing — encourage independence),…" at bounding box center [307, 310] width 289 height 52
click at [444, 288] on p "Duties include Personal care (showering and dressing — encourage independence),…" at bounding box center [307, 310] width 289 height 52
click at [320, 318] on p "Duties include Personal care (showering and dressing — encourage independence),…" at bounding box center [307, 310] width 289 height 52
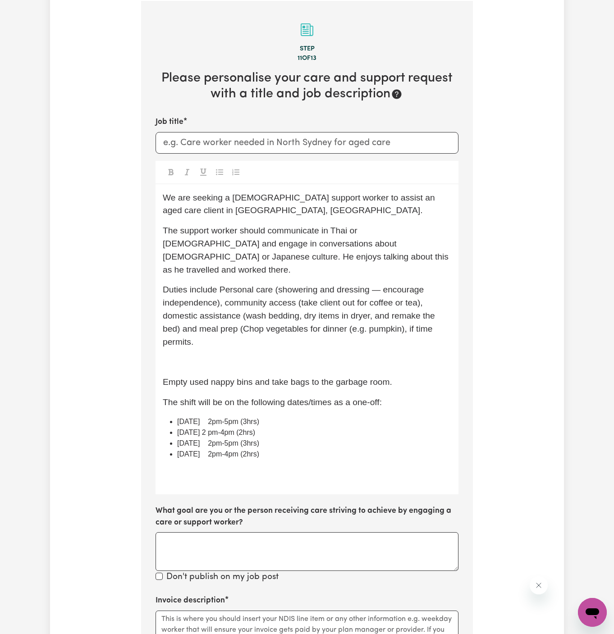
click at [244, 314] on span "Duties include Personal care (showering and dressing — encourage independence),…" at bounding box center [300, 315] width 275 height 61
click at [247, 314] on span "Duties include Personal care (showering and dressing — encourage independence),…" at bounding box center [300, 315] width 275 height 61
click at [302, 318] on span "Duties include Personal care (showering and dressing — encourage independence),…" at bounding box center [300, 315] width 275 height 61
click at [355, 314] on span "Duties include Personal care (showering and dressing — encourage independence),…" at bounding box center [300, 315] width 275 height 61
click at [273, 332] on p "Duties include Personal care (showering and dressing — encourage independence),…" at bounding box center [307, 316] width 289 height 65
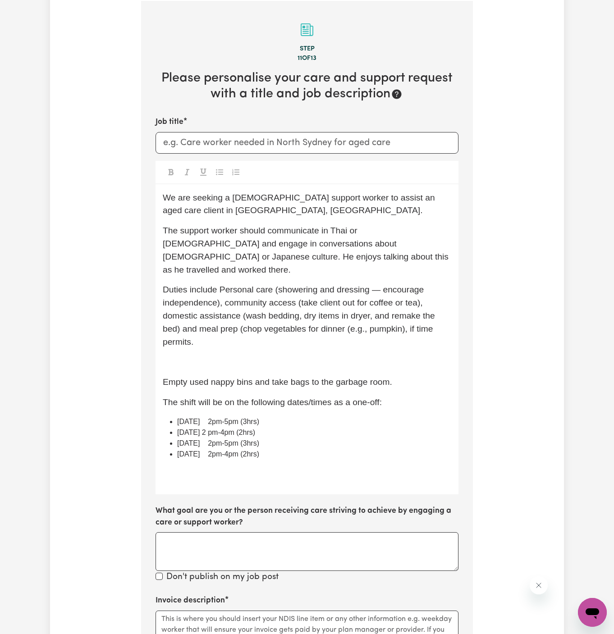
click at [406, 317] on span "Duties include Personal care (showering and dressing — encourage independence),…" at bounding box center [300, 315] width 275 height 61
click at [349, 317] on span "Duties include Personal care (showering and dressing — encourage independence),…" at bounding box center [300, 315] width 275 height 61
click at [361, 316] on span "Duties include Personal care (showering and dressing — encourage independence),…" at bounding box center [300, 315] width 275 height 61
click at [395, 324] on p "Duties include Personal care (showering and dressing — encourage independence),…" at bounding box center [307, 316] width 289 height 65
click at [184, 318] on span "Duties include Personal care (showering and dressing — encourage independence),…" at bounding box center [300, 315] width 275 height 61
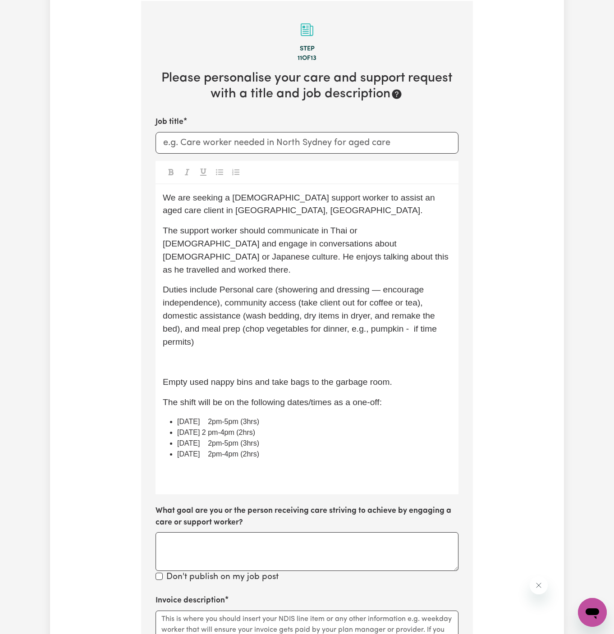
click at [286, 356] on p "﻿" at bounding box center [307, 362] width 289 height 13
click at [283, 356] on p "﻿" at bounding box center [307, 362] width 289 height 13
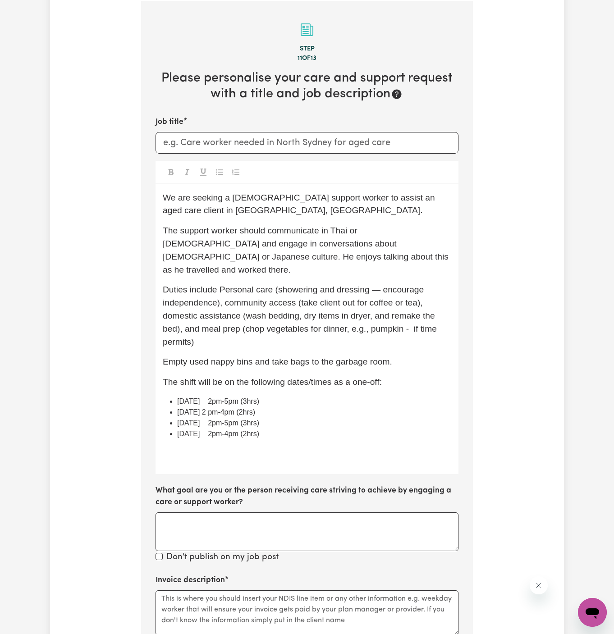
click at [312, 357] on span "Empty used nappy bins and take bags to the garbage room." at bounding box center [278, 361] width 230 height 9
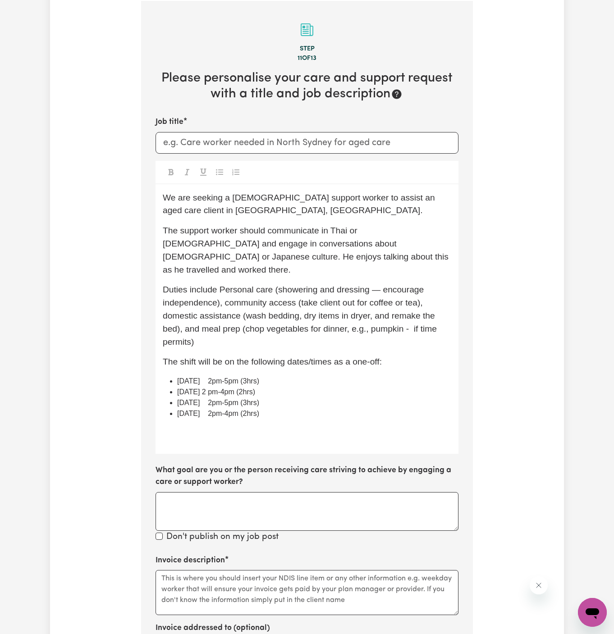
click at [349, 398] on li "Fri 12/09/25 2pm-5pm (3hrs)" at bounding box center [314, 403] width 274 height 11
click at [289, 387] on li "Fri 05/09/25 2 pm-4pm (2hrs)" at bounding box center [314, 392] width 274 height 11
click at [313, 398] on li "Fri 12/09/25 2pm-5pm (3hrs)" at bounding box center [314, 403] width 274 height 11
click at [227, 377] on span "Fri 29/08/25 2pm-5pm (3hrs)" at bounding box center [218, 381] width 82 height 8
click at [300, 409] on li "Fri 19/09/25 2pm-4pm (2hrs)" at bounding box center [314, 414] width 274 height 11
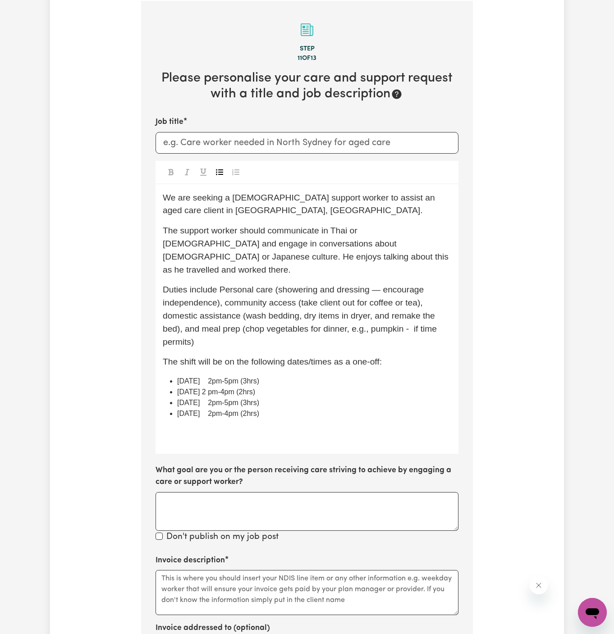
click at [225, 388] on span "Fri 05/09/25 2 pm-4pm (2hrs)" at bounding box center [216, 392] width 78 height 8
click at [192, 377] on span "Fri 29/08/25 2pm-5pm (3hrs)" at bounding box center [218, 381] width 82 height 8
click at [185, 388] on span "Fri 05/09/25 2 pm-4pm (2hrs)" at bounding box center [216, 392] width 78 height 8
click at [192, 399] on span "Fri 12/09/25 2pm-5pm (3hrs)" at bounding box center [218, 403] width 82 height 8
click at [186, 399] on span "Fri 12/09/25 2pm-5pm (3hrs)" at bounding box center [218, 403] width 82 height 8
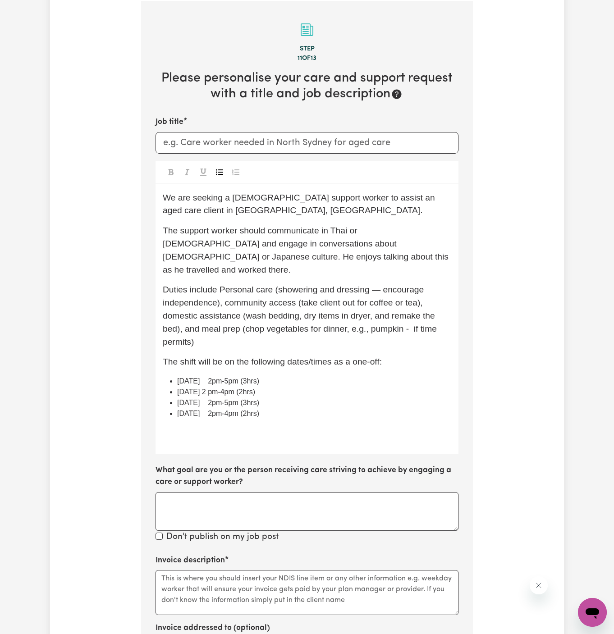
click at [188, 410] on span "Fri 19/09/25 2pm-4pm (2hrs)" at bounding box center [218, 414] width 82 height 8
click at [203, 388] on span "Friday 05/09/25 2 pm-4pm (2hrs)" at bounding box center [216, 392] width 78 height 8
click at [207, 399] on span "Friday 12/09/25 2pm-5pm (3hrs)" at bounding box center [218, 403] width 82 height 8
click at [205, 410] on span "Friday 19/09/25 2pm-4pm (2hrs)" at bounding box center [218, 414] width 82 height 8
click at [227, 406] on div "We are seeking a female support worker to assist an aged care client in Pyrmont…" at bounding box center [307, 319] width 303 height 270
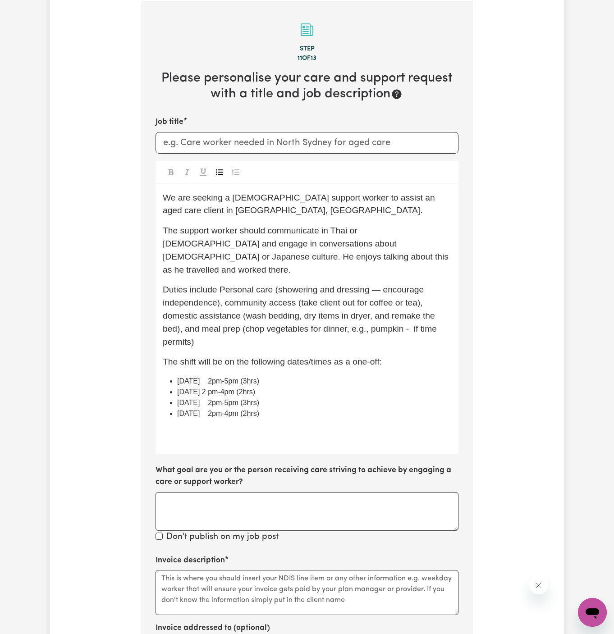
click at [228, 377] on span "Friday 29/08/25 2pm-5pm (3hrs)" at bounding box center [218, 381] width 82 height 8
click at [230, 410] on span "Friday 19/09/25 2pm-4pm (2hrs)" at bounding box center [218, 414] width 82 height 8
click at [201, 399] on span "Friday 12/09 2pm-5pm (3hrs)" at bounding box center [218, 403] width 82 height 8
drag, startPoint x: 202, startPoint y: 403, endPoint x: 299, endPoint y: 411, distance: 98.2
click at [202, 410] on span "Friday 19/09 2pm-4pm (2hrs)" at bounding box center [218, 414] width 82 height 8
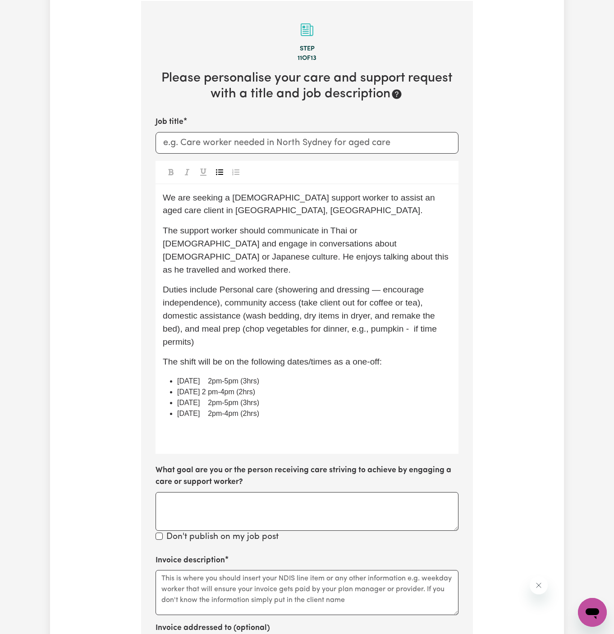
click at [310, 407] on div "We are seeking a female support worker to assist an aged care client in Pyrmont…" at bounding box center [307, 319] width 303 height 270
click at [221, 388] on span "Friday 05/09 2 pm-4pm (2hrs)" at bounding box center [216, 392] width 78 height 8
click at [227, 377] on span "Friday 29/08 2pm-5pm (3hrs)" at bounding box center [218, 381] width 82 height 8
click at [239, 377] on span "Friday 29/08 from 2pm-5pm (3hrs)" at bounding box center [223, 381] width 92 height 8
click at [219, 377] on span "Friday 29/08 from 2pm-5pm (3hrs)" at bounding box center [223, 381] width 92 height 8
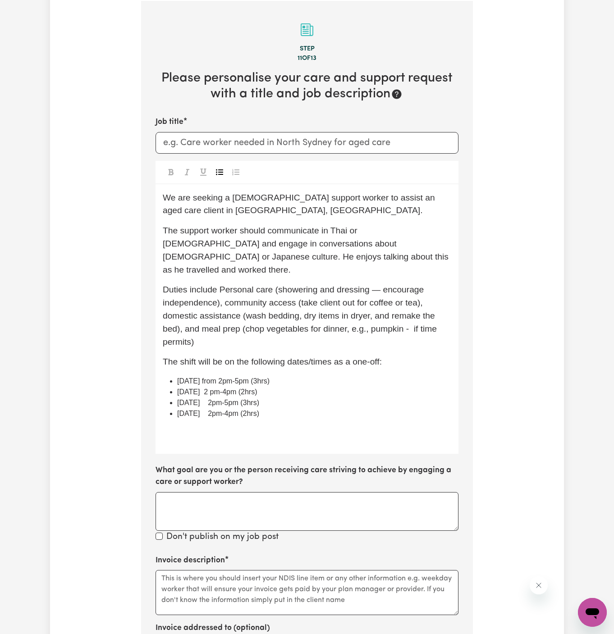
click at [225, 377] on span "Friday 29/08 from 2pm-5pm (3hrs)" at bounding box center [223, 381] width 92 height 8
copy span "from"
click at [218, 399] on span "Friday 12/09 2pm-5pm (3hrs)" at bounding box center [218, 403] width 82 height 8
click at [217, 388] on span "Friday 05/09 2 pm-4pm (2hrs)" at bounding box center [217, 392] width 80 height 8
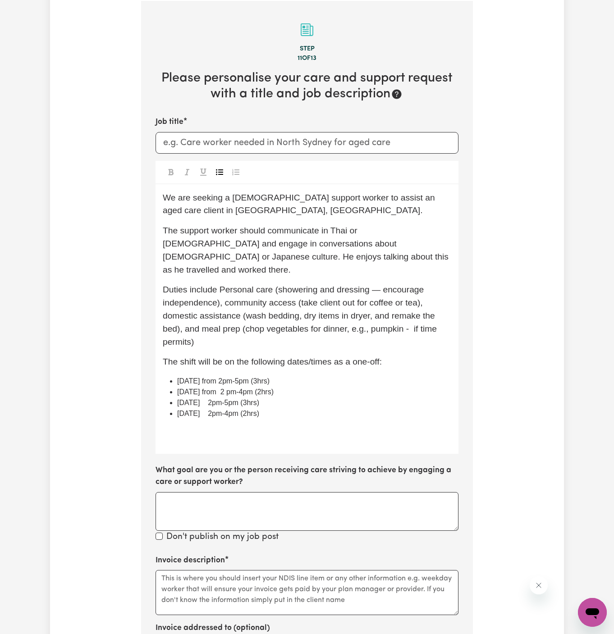
click at [216, 399] on span "Friday 12/09 2pm-5pm (3hrs)" at bounding box center [218, 403] width 82 height 8
click at [218, 410] on span "Friday 19/09 2pm-4pm (2hrs)" at bounding box center [218, 414] width 82 height 8
click at [248, 405] on div "We are seeking a female support worker to assist an aged care client in Pyrmont…" at bounding box center [307, 319] width 303 height 270
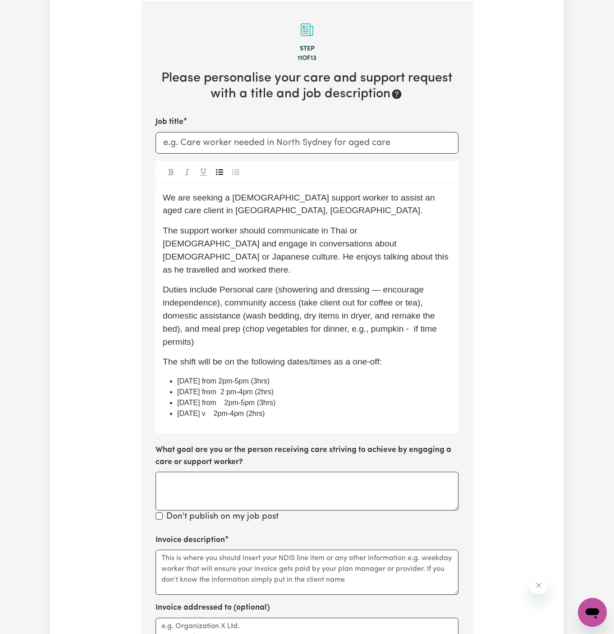
click at [227, 410] on span "Friday 19/09 v 2pm-4pm (2hrs)" at bounding box center [220, 414] width 87 height 8
click at [240, 410] on span "Friday 19/09 from 2pm-4pm (2hrs)" at bounding box center [224, 414] width 95 height 8
click at [243, 399] on span "Friday 12/09 from 2pm-5pm (3hrs)" at bounding box center [226, 403] width 98 height 8
click at [240, 388] on span "Friday 05/09 from 2 pm-4pm (2hrs)" at bounding box center [225, 392] width 96 height 8
click at [243, 377] on span "Friday 29/08 from 2pm-5pm (3hrs)" at bounding box center [223, 381] width 92 height 8
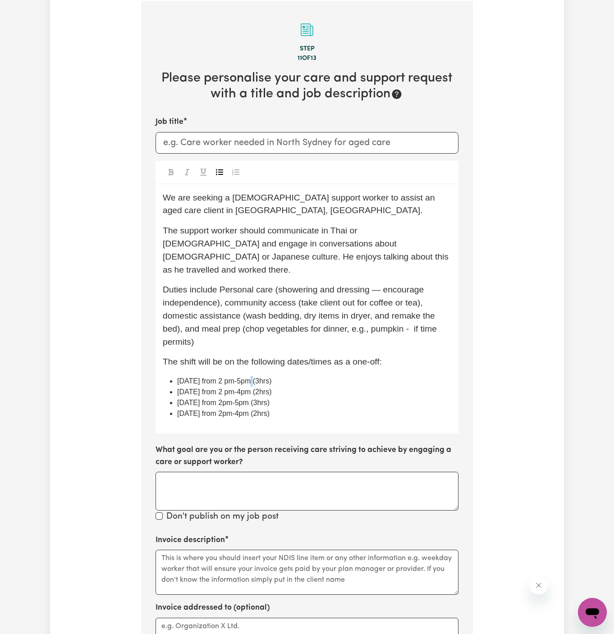
drag, startPoint x: 243, startPoint y: 369, endPoint x: 249, endPoint y: 363, distance: 8.0
click at [249, 377] on span "Friday 29/08 from 2 pm-5pm (3hrs)" at bounding box center [224, 381] width 95 height 8
click at [258, 377] on span "Friday 29/08 from 2 pm-5pm (3hrs)" at bounding box center [224, 381] width 95 height 8
click at [258, 377] on span "Friday 29/08 from 2 pm-5 pm (3hrs)" at bounding box center [225, 381] width 96 height 8
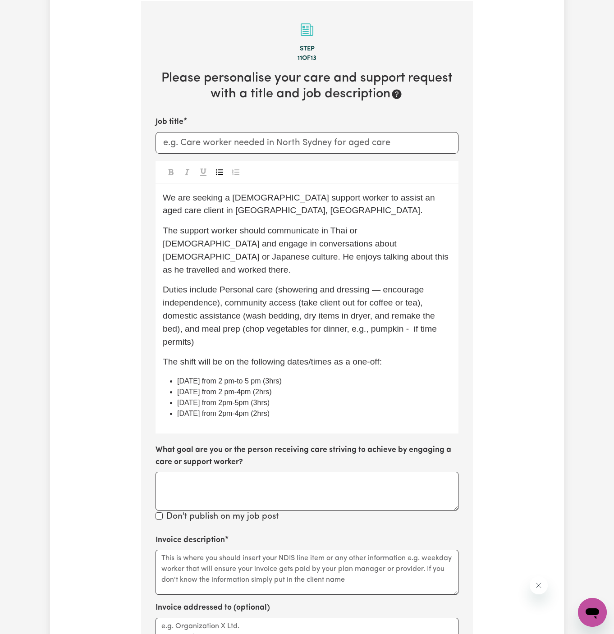
click at [262, 376] on li "Friday 29/08 from 2 pm-to 5 pm (3hrs)" at bounding box center [314, 381] width 274 height 11
click at [258, 377] on span "Friday 29/08 from 2 pm-to 5 pm (3hrs)" at bounding box center [229, 381] width 105 height 8
click at [258, 381] on ul "Friday 29/08 from 2 pm to 5 pm (3hrs) Friday 05/09 from 2 pm-4pm (2hrs) Friday …" at bounding box center [307, 397] width 289 height 43
click at [258, 388] on span "Friday 05/09 from 2 pm-4pm (2hrs)" at bounding box center [224, 392] width 95 height 8
click at [265, 399] on span "Friday 12/09 from 2pm-5pm (3hrs)" at bounding box center [223, 403] width 92 height 8
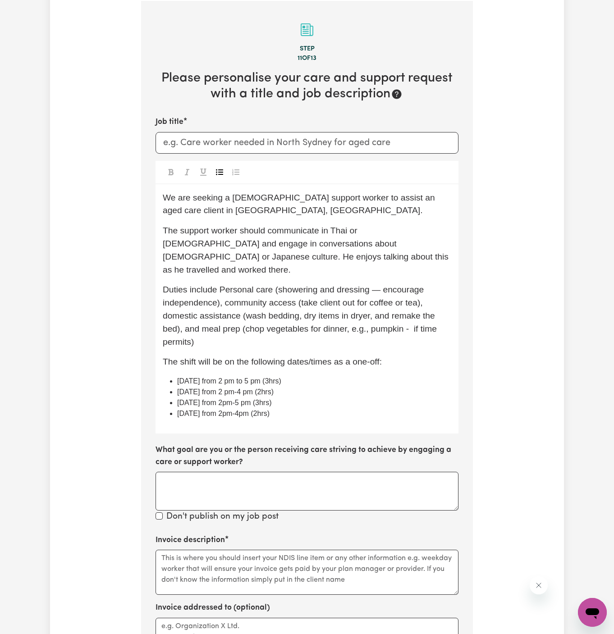
click at [262, 410] on span "Friday 19/09 from 2pm-4pm (2hrs)" at bounding box center [223, 414] width 92 height 8
click at [240, 399] on span "Friday 12/09 from 2pm-5 pm (3hrs)" at bounding box center [224, 403] width 95 height 8
click at [246, 417] on div "We are seeking a female support worker to assist an aged care client in Pyrmont…" at bounding box center [307, 309] width 303 height 250
click at [246, 410] on span "Friday 19/09 from 2pm-4 pm (2hrs)" at bounding box center [224, 414] width 95 height 8
click at [240, 399] on span "Friday 12/09 from 2pm-5 pm (3hrs)" at bounding box center [224, 403] width 95 height 8
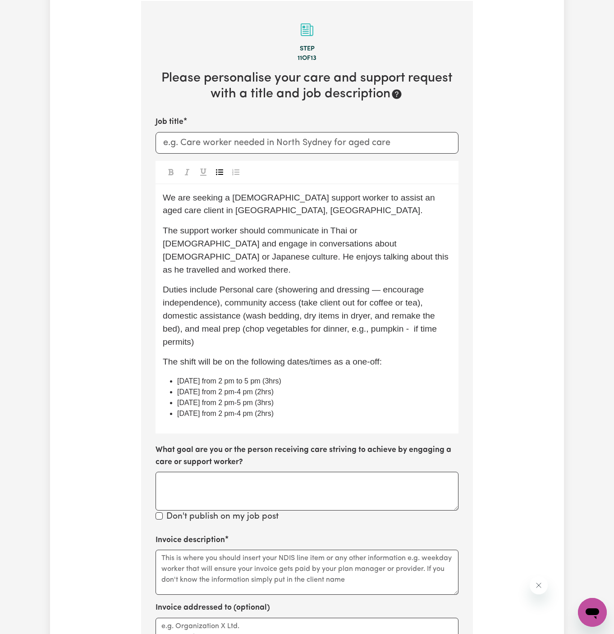
click at [260, 409] on div "We are seeking a female support worker to assist an aged care client in Pyrmont…" at bounding box center [307, 309] width 303 height 250
click at [257, 388] on span "Friday 05/09 from 2 pm-4 pm (2hrs)" at bounding box center [225, 392] width 96 height 8
click at [257, 399] on span "Friday 12/09 from 2 pm-5 pm (3hrs)" at bounding box center [225, 403] width 96 height 8
click at [257, 410] on span "Friday 19/09 from 2 pm-4 pm (2hrs)" at bounding box center [225, 414] width 96 height 8
click at [281, 410] on span "Friday 19/09 from 2 pm to 4 pm (2hrs)" at bounding box center [229, 414] width 104 height 8
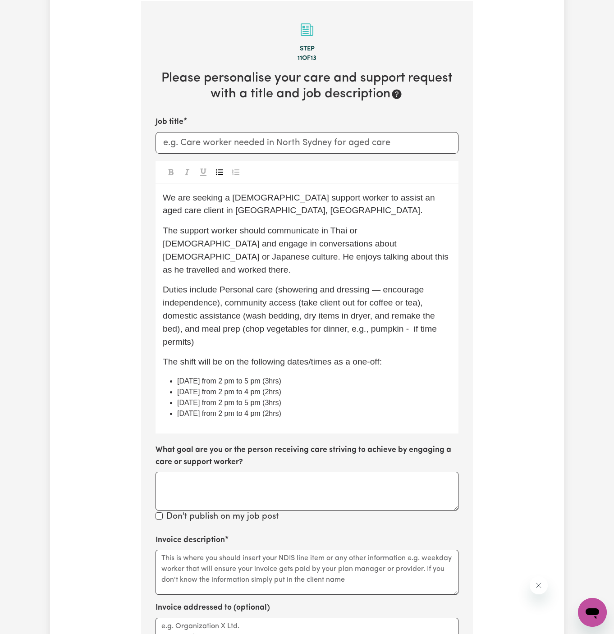
click at [323, 409] on li "Friday 19/09 from 2 pm to 4 pm (2hrs)" at bounding box center [314, 414] width 274 height 11
click at [314, 409] on li "Friday 19/09 from 2 pm to 4 pm (2hrs)" at bounding box center [314, 414] width 274 height 11
click at [317, 409] on li "Friday 19/09 from 2 pm to 4 pm (2hrs)" at bounding box center [314, 414] width 274 height 11
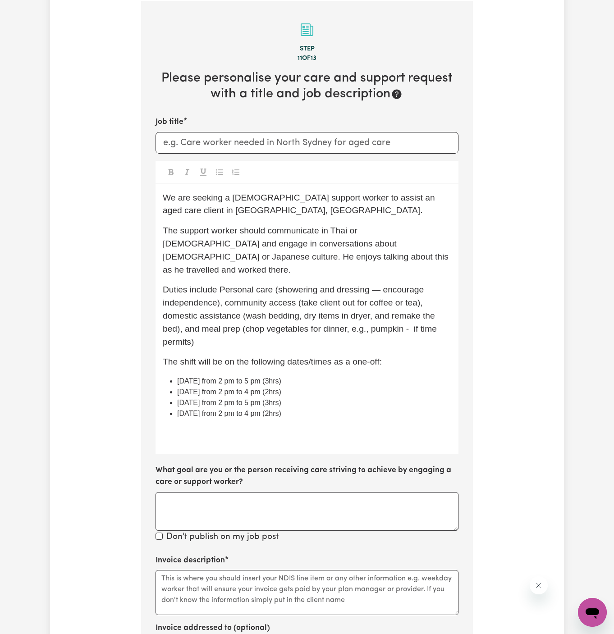
click at [220, 173] on icon "Toggle undefined" at bounding box center [219, 172] width 7 height 6
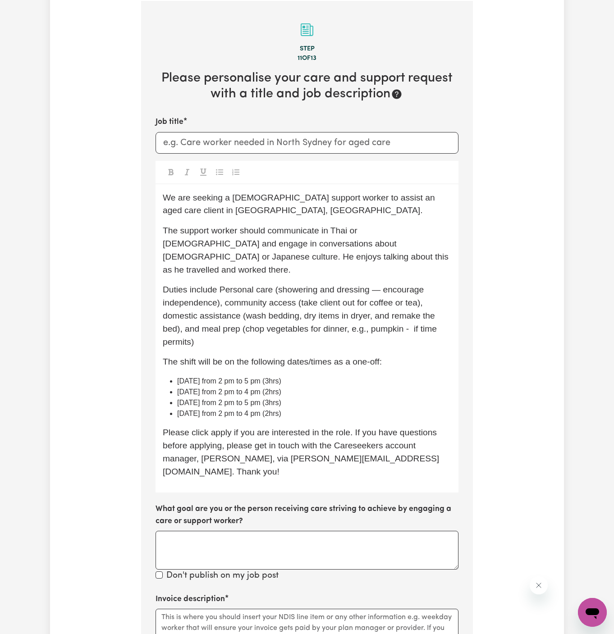
click at [221, 428] on span "Please click apply if you are interested in the role. If you have questions bef…" at bounding box center [301, 452] width 276 height 48
click at [219, 145] on input "Job title" at bounding box center [307, 143] width 303 height 22
type input "f"
click at [221, 193] on span "We are seeking a female support worker to assist an aged care client in Pyrmont…" at bounding box center [300, 204] width 275 height 23
drag, startPoint x: 222, startPoint y: 210, endPoint x: 155, endPoint y: 211, distance: 66.7
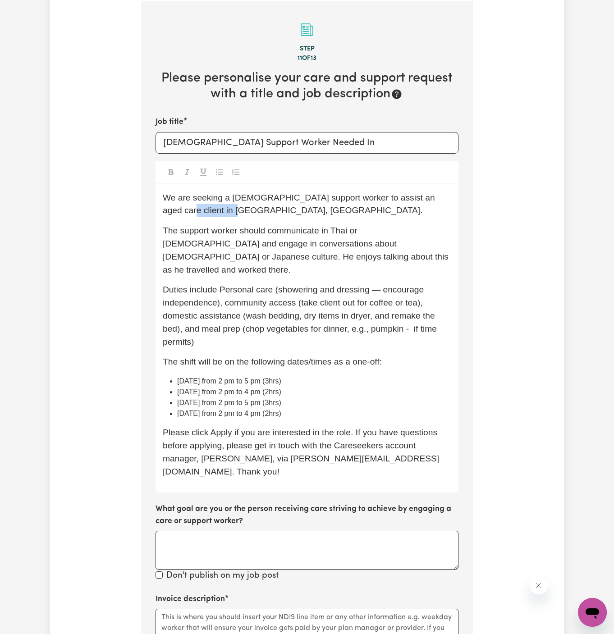
click at [155, 211] on section "Step 11 of 13 Please personalise your care and support request with a title and…" at bounding box center [307, 433] width 332 height 864
copy span "Pyrmont, NSW."
click at [338, 148] on input "Female Support Worker Needed In" at bounding box center [307, 143] width 303 height 22
paste input "Pyrmont, NSW."
type input "Female Support Worker Needed In Pyrmont, NSW."
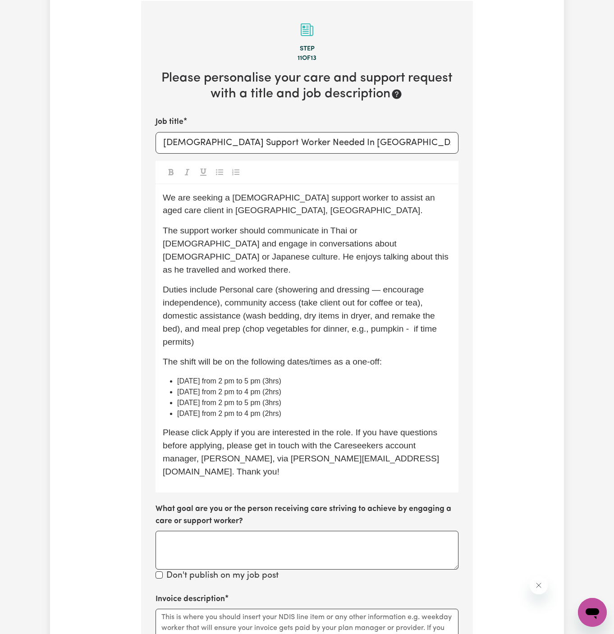
drag, startPoint x: 315, startPoint y: 256, endPoint x: 347, endPoint y: 257, distance: 32.0
click at [347, 257] on p "The support worker should communicate in Thai or Japanese and engage in convers…" at bounding box center [307, 251] width 289 height 52
click at [302, 428] on span "Please click Apply if you are interested in the role. If you have questions bef…" at bounding box center [301, 452] width 277 height 48
click at [310, 387] on li "Friday 05/09 from 2 pm to 4 pm (2hrs)" at bounding box center [314, 392] width 274 height 11
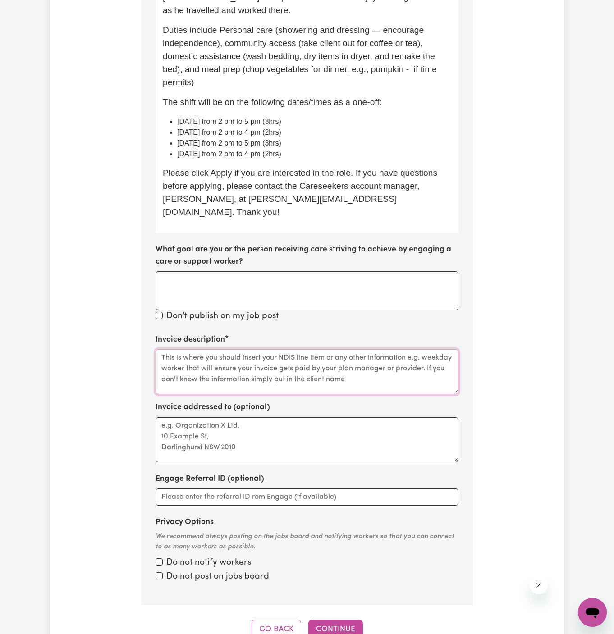
click at [321, 349] on textarea "Invoice description" at bounding box center [307, 371] width 303 height 45
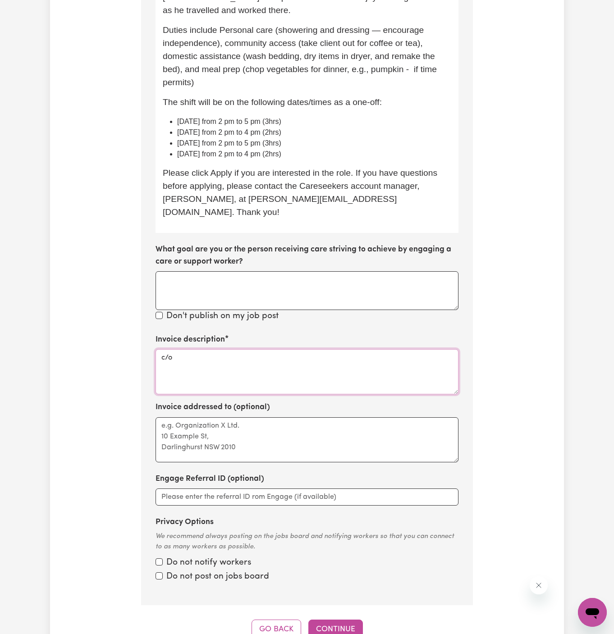
paste textarea "YS HCP"
click at [177, 349] on textarea "c/o YS HCP" at bounding box center [307, 371] width 303 height 45
click at [182, 349] on textarea "c/o YourSide HCP" at bounding box center [307, 371] width 303 height 45
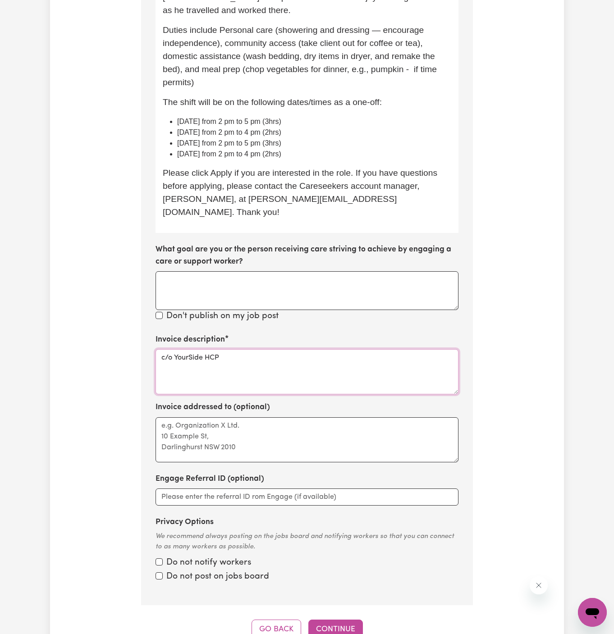
type textarea "c/o YourSide HCP"
click at [204, 418] on textarea "Invoice addressed to (optional)" at bounding box center [307, 440] width 303 height 45
paste textarea "c/o YourSide HCP"
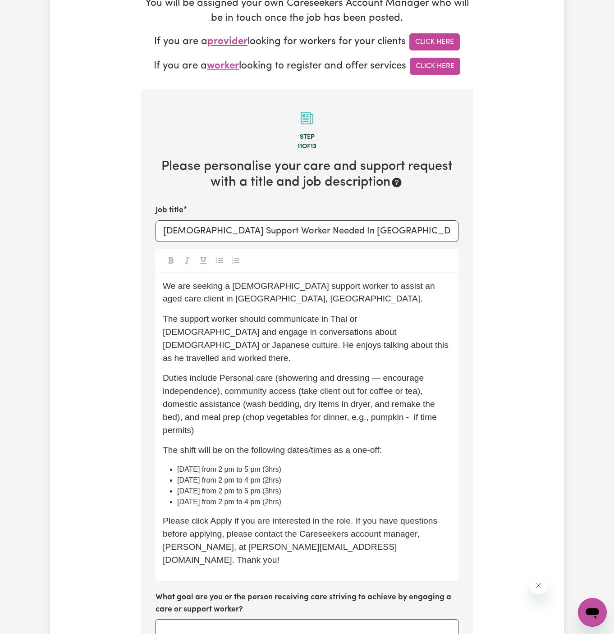
scroll to position [220, 0]
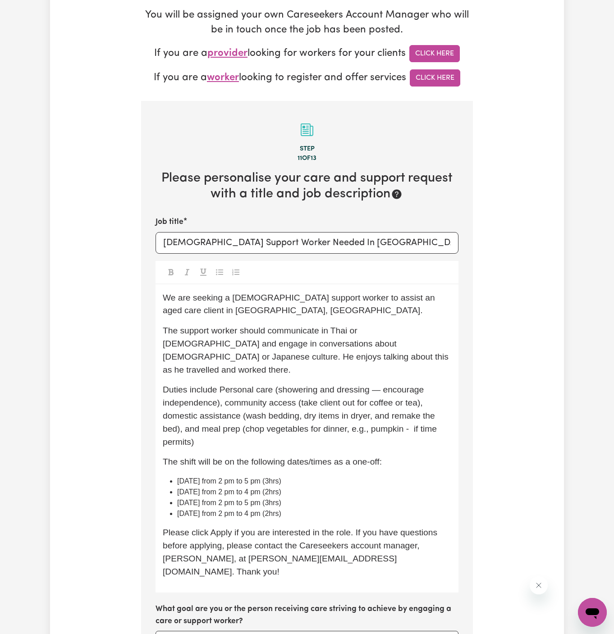
type textarea "c/o YourSide HCP"
drag, startPoint x: 244, startPoint y: 300, endPoint x: 329, endPoint y: 300, distance: 85.2
click at [329, 300] on span "We are seeking a female support worker to assist an aged care client in Pyrmont…" at bounding box center [300, 304] width 275 height 23
click at [348, 307] on p "We are seeking a female support worker to assist an aged care client in Pyrmont…" at bounding box center [307, 305] width 289 height 26
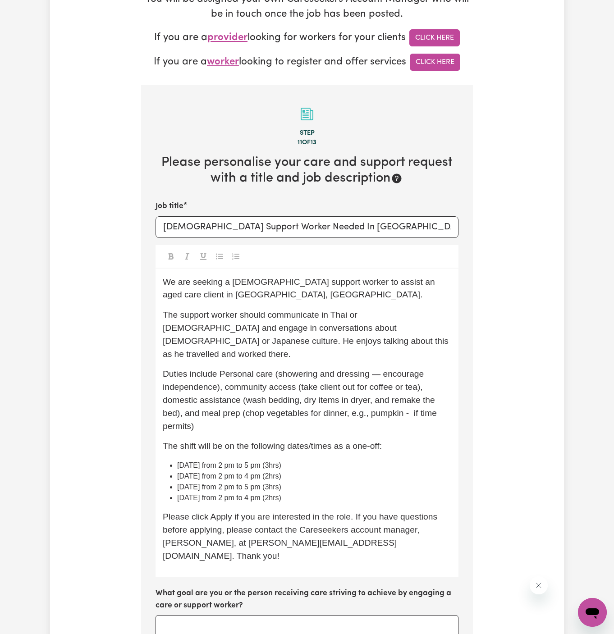
scroll to position [239, 0]
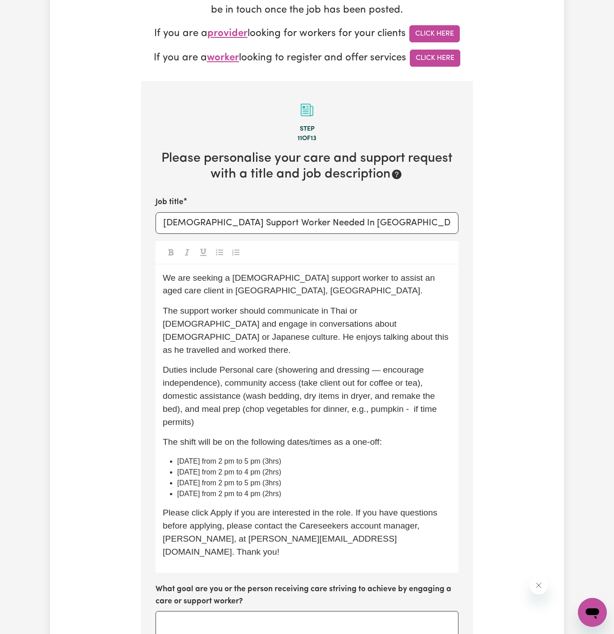
click at [419, 372] on span "Duties include Personal care (showering and dressing — encourage independence),…" at bounding box center [301, 395] width 276 height 61
click at [282, 392] on span "Duties include Personal care (showering and dressing — encourage independence),…" at bounding box center [306, 395] width 286 height 61
click at [248, 383] on span "Duties include Personal care (showering and dressing — encourage independence),…" at bounding box center [306, 395] width 286 height 61
click at [208, 381] on span "Duties include Personal care (showering and dressing — encourage independence),…" at bounding box center [306, 395] width 286 height 61
click at [245, 416] on div "We are seeking a female support worker to assist an aged care client in Pyrmont…" at bounding box center [307, 419] width 303 height 309
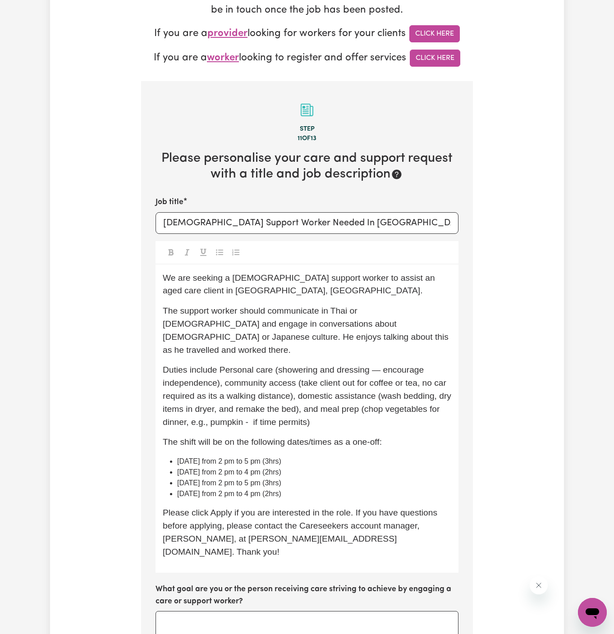
click at [301, 412] on span "Duties include Personal care (showering and dressing — encourage independence),…" at bounding box center [308, 395] width 291 height 61
click at [358, 406] on p "Duties include Personal care (showering and dressing — encourage independence),…" at bounding box center [307, 396] width 289 height 65
click at [338, 437] on span "The shift will be on the following dates/times as a one-off:" at bounding box center [272, 441] width 219 height 9
click at [320, 413] on p "Duties include Personal care (showering and dressing — encourage independence),…" at bounding box center [307, 396] width 289 height 65
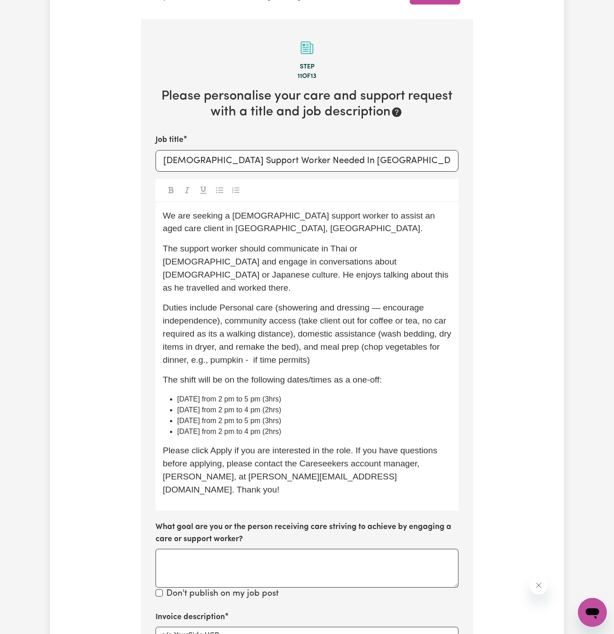
scroll to position [348, 0]
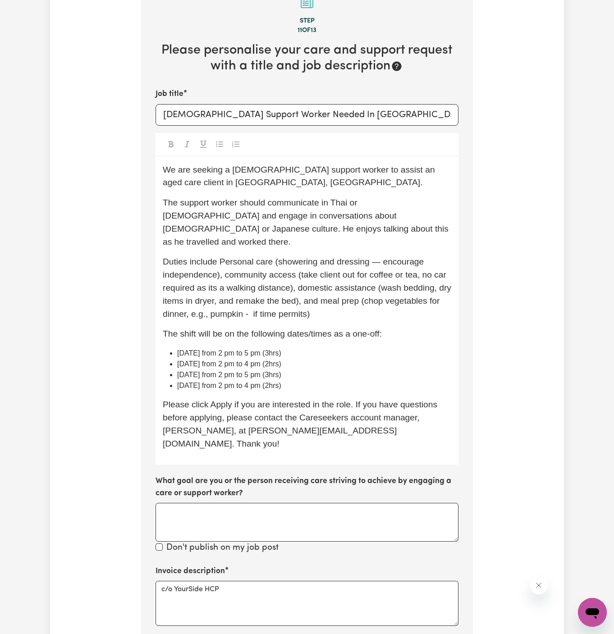
click at [415, 309] on div "We are seeking a female support worker to assist an aged care client in Pyrmont…" at bounding box center [307, 310] width 303 height 309
click at [422, 432] on div "We are seeking a female support worker to assist an aged care client in Pyrmont…" at bounding box center [307, 310] width 303 height 309
click at [210, 275] on span "Duties include Personal care (showering and dressing — encourage independence),…" at bounding box center [308, 287] width 291 height 61
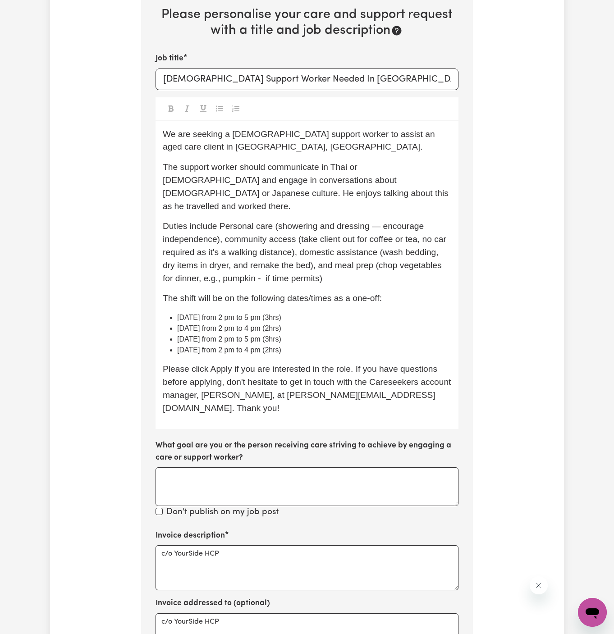
scroll to position [419, 0]
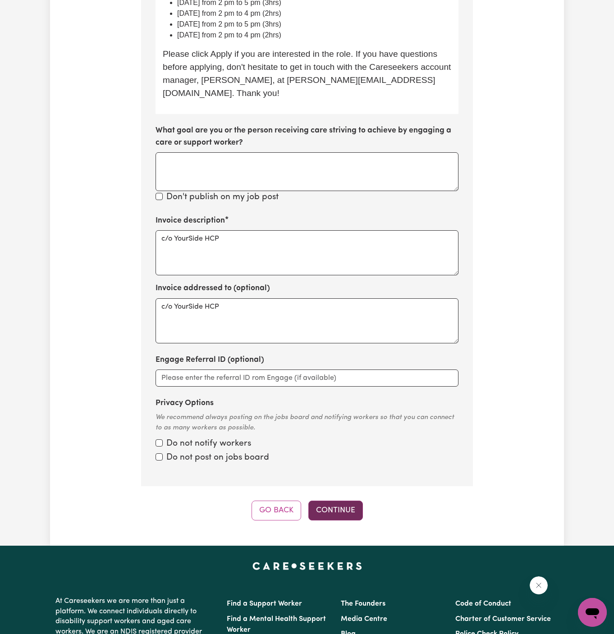
click at [349, 501] on button "Continue" at bounding box center [335, 511] width 55 height 20
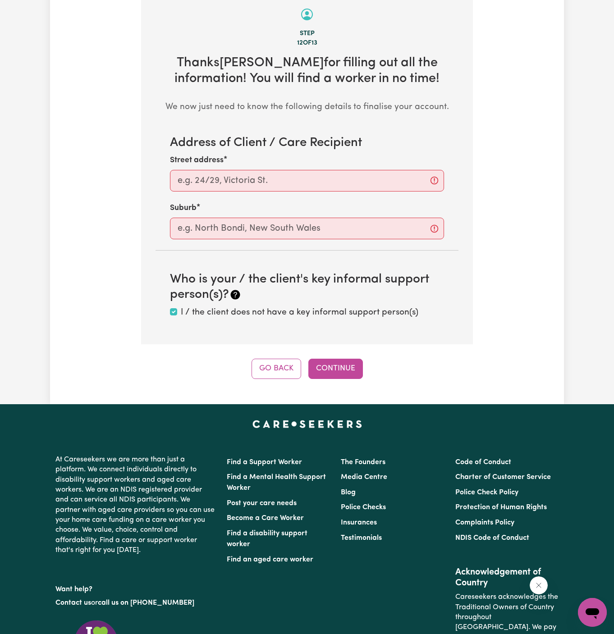
scroll to position [320, 0]
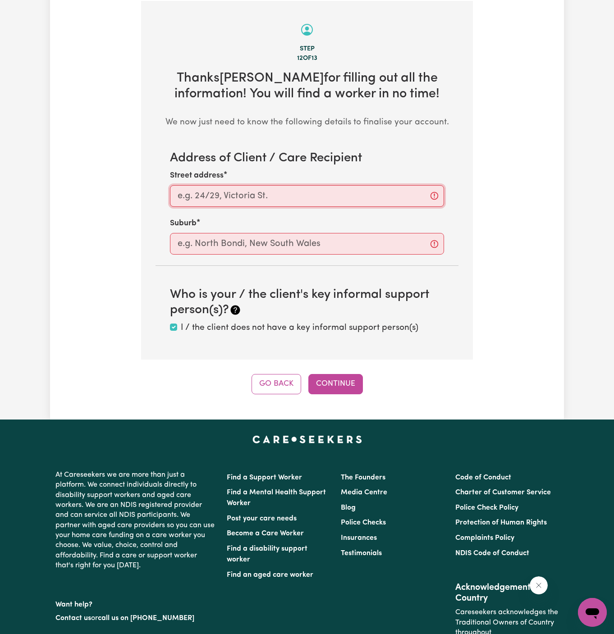
click at [279, 195] on input "Street address" at bounding box center [307, 196] width 274 height 22
paste input "Pyrmont"
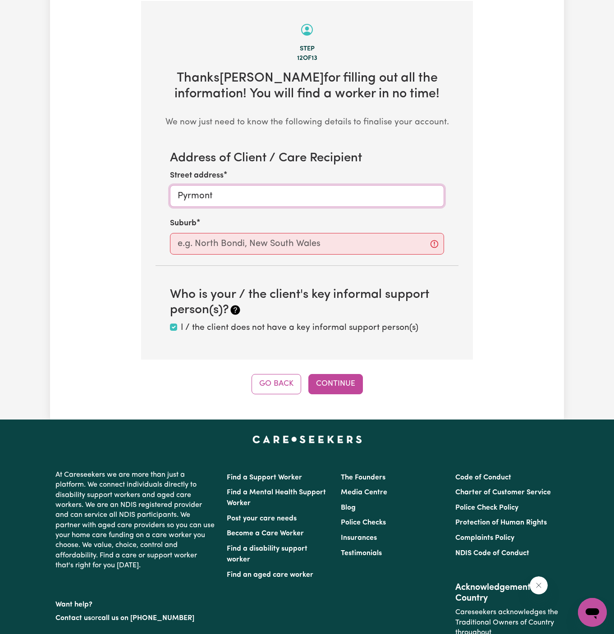
type input "Pyrmont"
click at [248, 248] on input "text" at bounding box center [307, 244] width 274 height 22
paste input "Pyrmont"
type input "Pyrmont"
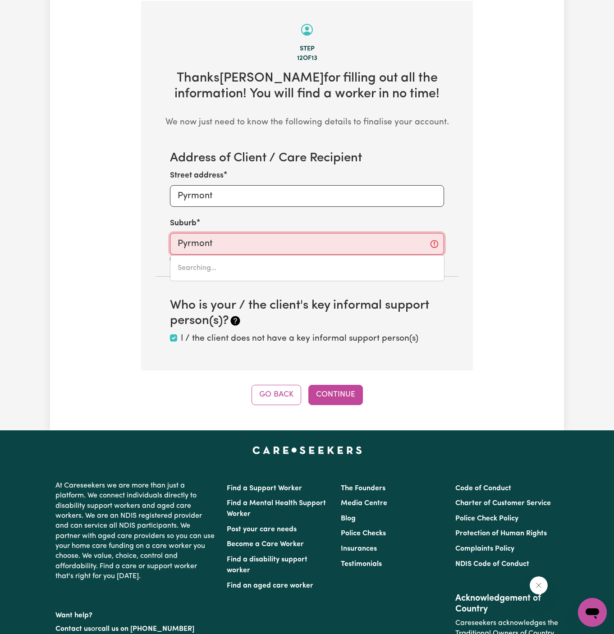
type input "Pyrmont, New South Wales, 2009"
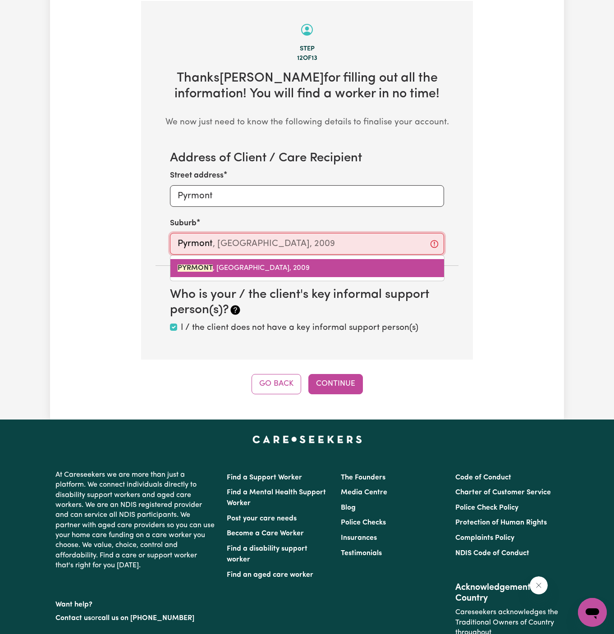
click at [283, 261] on link "PYRMONT , New South Wales, 2009" at bounding box center [307, 268] width 274 height 18
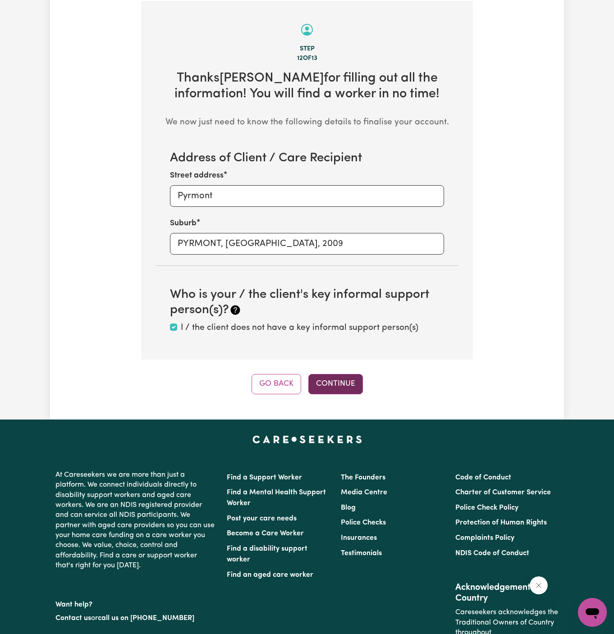
click at [334, 383] on button "Continue" at bounding box center [335, 384] width 55 height 20
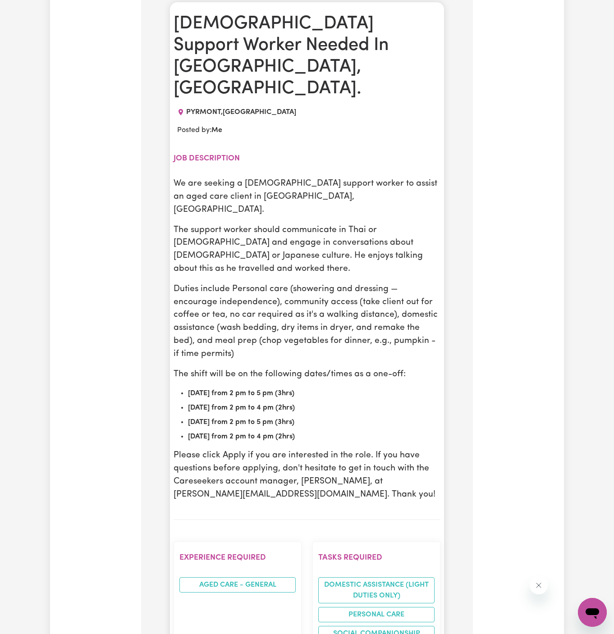
scroll to position [489, 0]
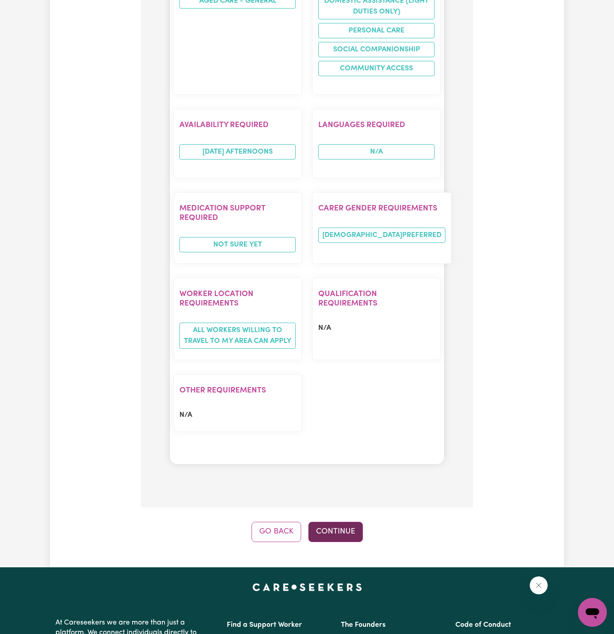
click at [344, 522] on button "Continue" at bounding box center [335, 532] width 55 height 20
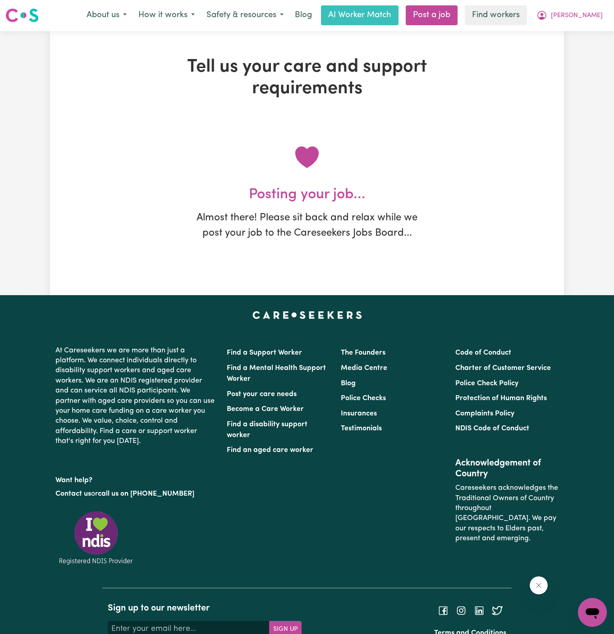
scroll to position [0, 0]
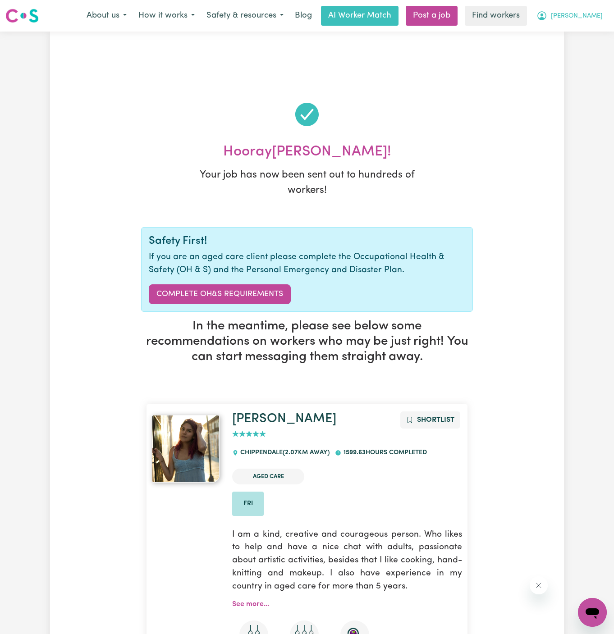
click at [592, 16] on span "[PERSON_NAME]" at bounding box center [577, 16] width 52 height 10
click at [591, 35] on link "My Dashboard" at bounding box center [572, 35] width 71 height 17
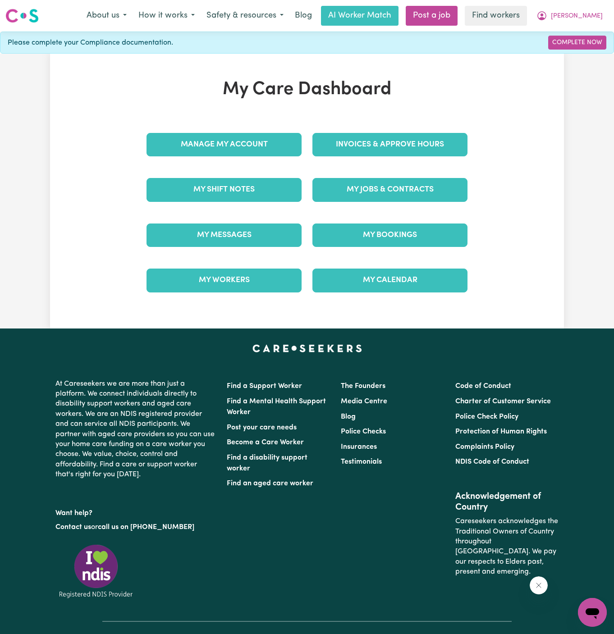
click at [286, 124] on div "Manage My Account" at bounding box center [224, 144] width 166 height 45
click at [262, 141] on link "Manage My Account" at bounding box center [224, 144] width 155 height 23
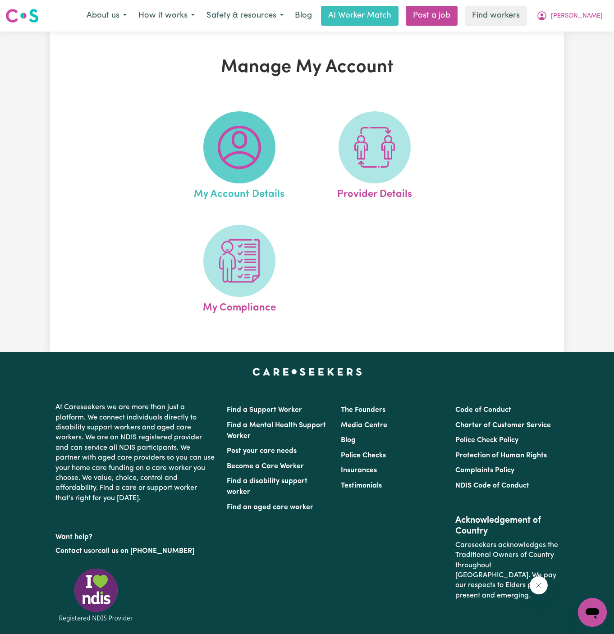
click at [257, 141] on img at bounding box center [239, 147] width 43 height 43
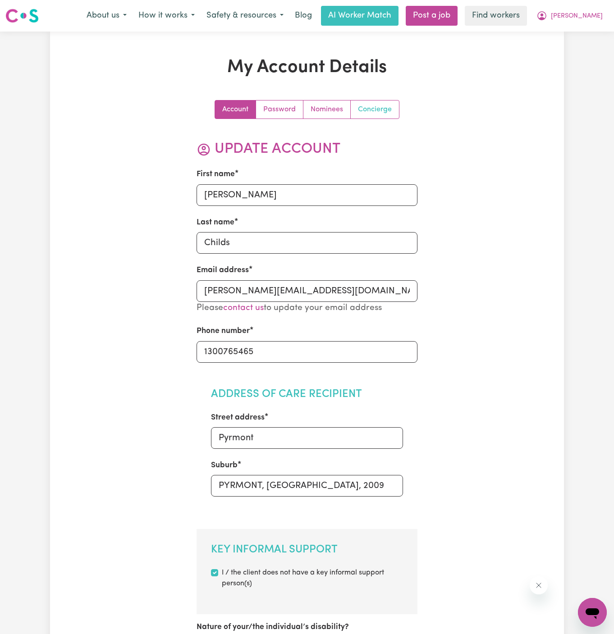
click at [374, 106] on link "Concierge" at bounding box center [375, 110] width 48 height 18
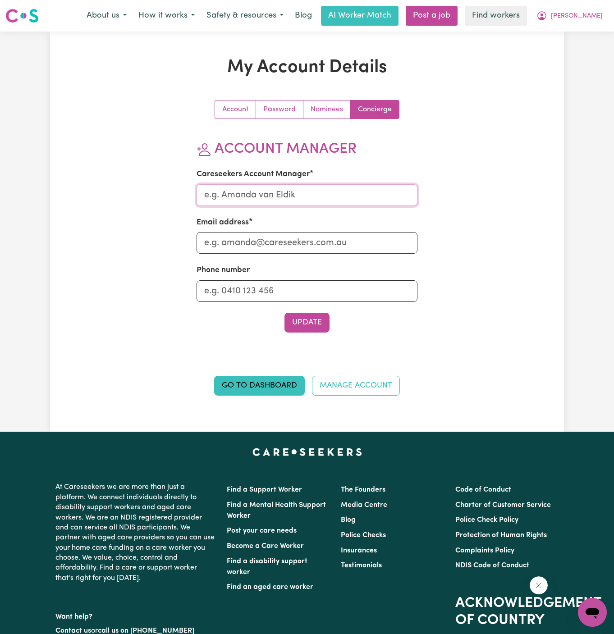
click at [317, 196] on input "Careseekers Account Manager" at bounding box center [307, 195] width 221 height 22
type input "Dyan"
click at [312, 240] on input "Email address" at bounding box center [307, 243] width 221 height 22
type input "dyan@careseekers.com.au"
click at [301, 292] on input "Phone number" at bounding box center [307, 291] width 221 height 22
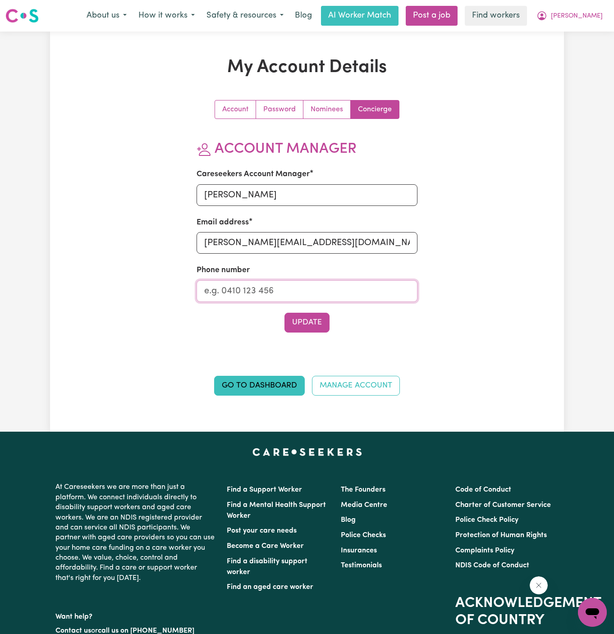
type input "1300765465"
click at [304, 322] on button "Update" at bounding box center [307, 323] width 45 height 20
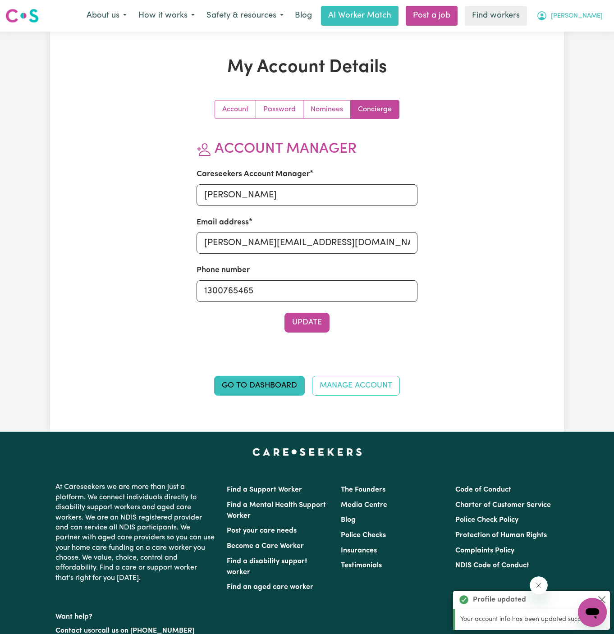
click at [593, 19] on span "[PERSON_NAME]" at bounding box center [577, 16] width 52 height 10
click at [592, 31] on link "My Dashboard" at bounding box center [572, 35] width 71 height 17
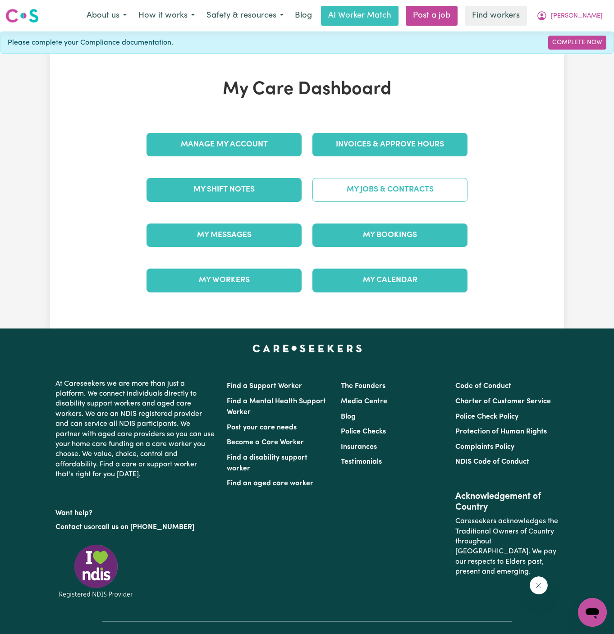
click at [383, 193] on link "My Jobs & Contracts" at bounding box center [389, 189] width 155 height 23
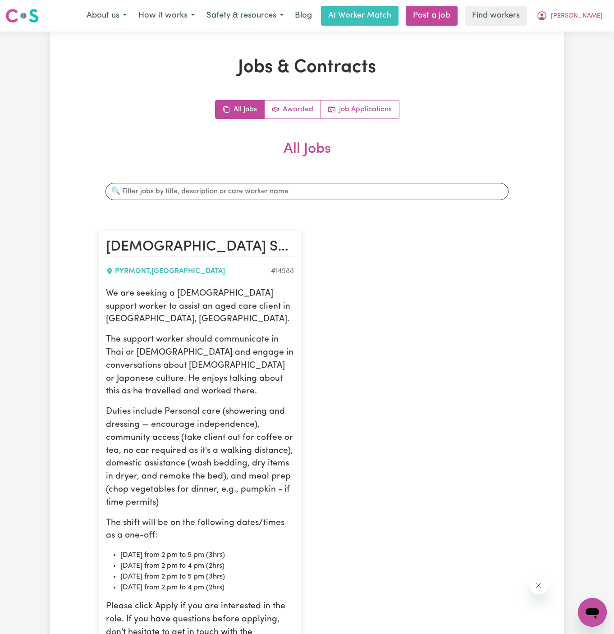
drag, startPoint x: 108, startPoint y: 291, endPoint x: 255, endPoint y: 571, distance: 316.1
click at [255, 571] on div "We are seeking a female support worker to assist an aged care client in Pyrmont…" at bounding box center [200, 490] width 188 height 404
copy div "We are seeking a female support worker to assist an aged care client in Pyrmont…"
click at [589, 12] on span "[PERSON_NAME]" at bounding box center [577, 16] width 52 height 10
click at [584, 29] on link "My Dashboard" at bounding box center [572, 35] width 71 height 17
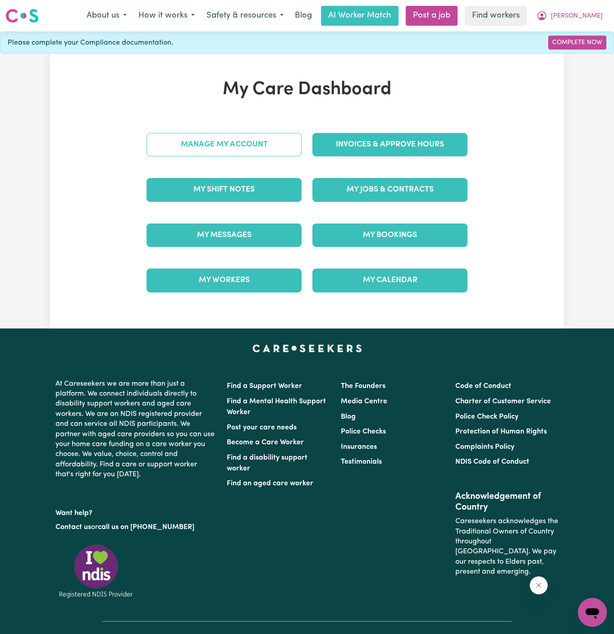
click at [263, 150] on link "Manage My Account" at bounding box center [224, 144] width 155 height 23
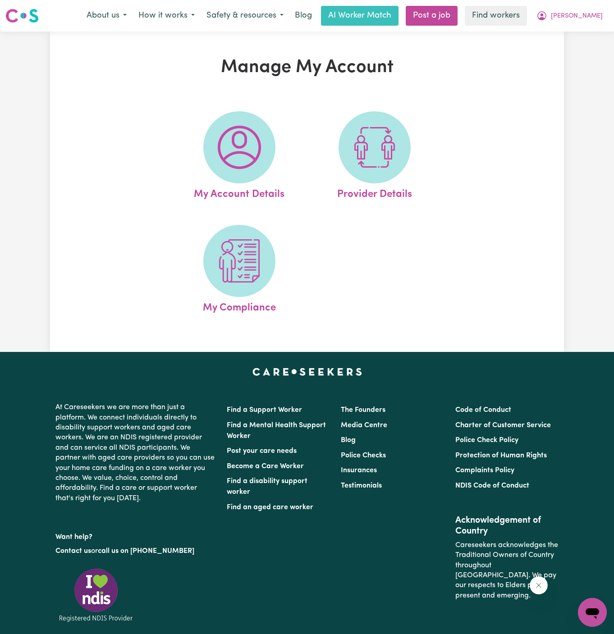
click at [272, 150] on span at bounding box center [239, 147] width 72 height 72
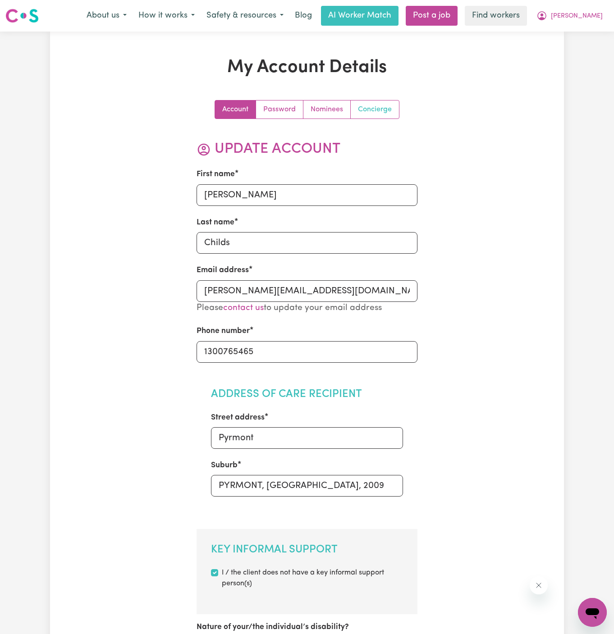
click at [377, 113] on link "Concierge" at bounding box center [375, 110] width 48 height 18
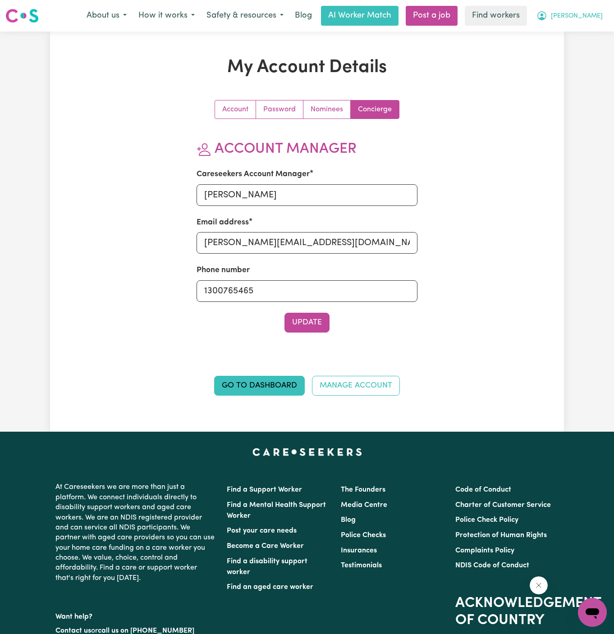
click at [584, 18] on span "[PERSON_NAME]" at bounding box center [577, 16] width 52 height 10
click at [584, 28] on link "My Dashboard" at bounding box center [572, 35] width 71 height 17
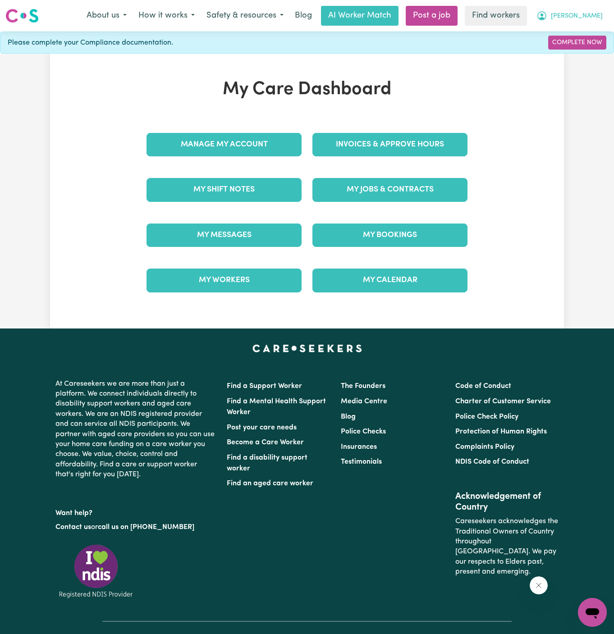
click at [592, 13] on span "[PERSON_NAME]" at bounding box center [577, 16] width 52 height 10
click at [592, 45] on link "Logout" at bounding box center [572, 51] width 71 height 17
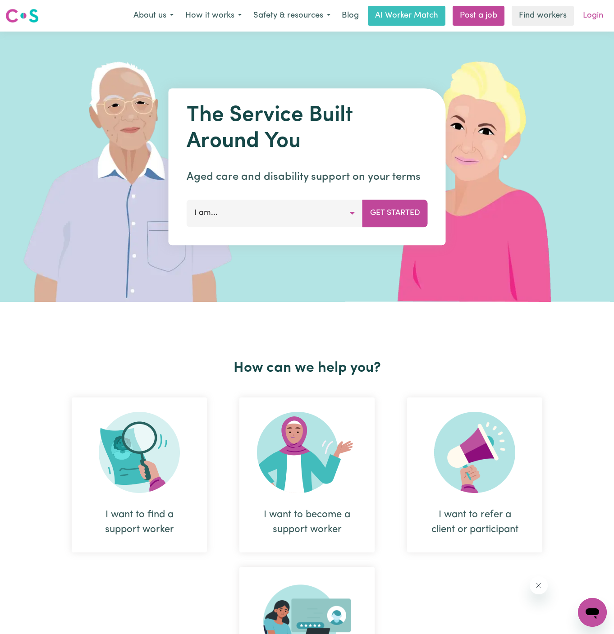
click at [597, 15] on link "Login" at bounding box center [593, 16] width 31 height 20
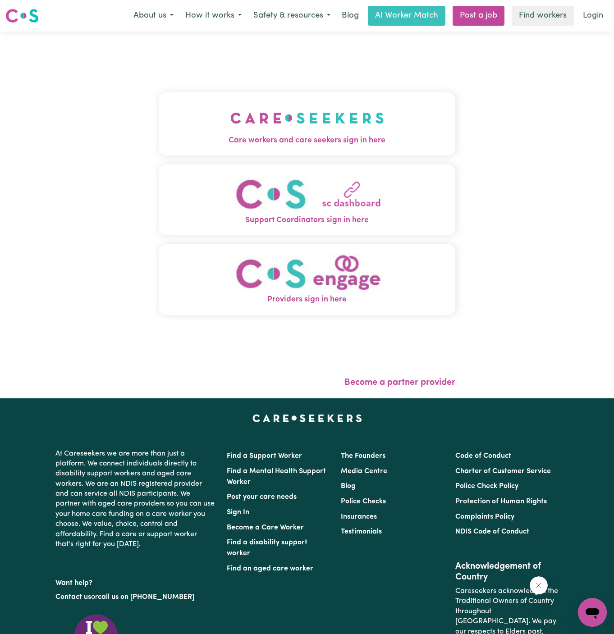
click at [302, 111] on img "Care workers and care seekers sign in here" at bounding box center [307, 117] width 154 height 33
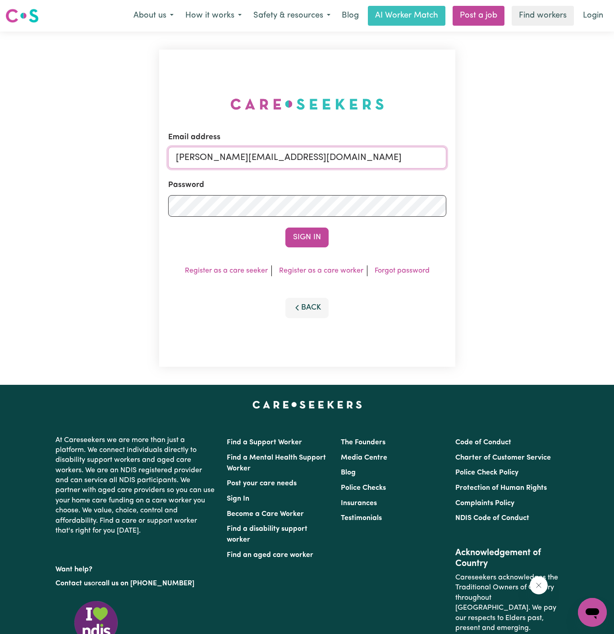
click at [330, 155] on input "dyan@careseekers.com.au" at bounding box center [307, 158] width 278 height 22
type input "superuser~JoanStIvesKNC@careseekers.com.au"
click at [485, 13] on link "Post a job" at bounding box center [479, 16] width 52 height 20
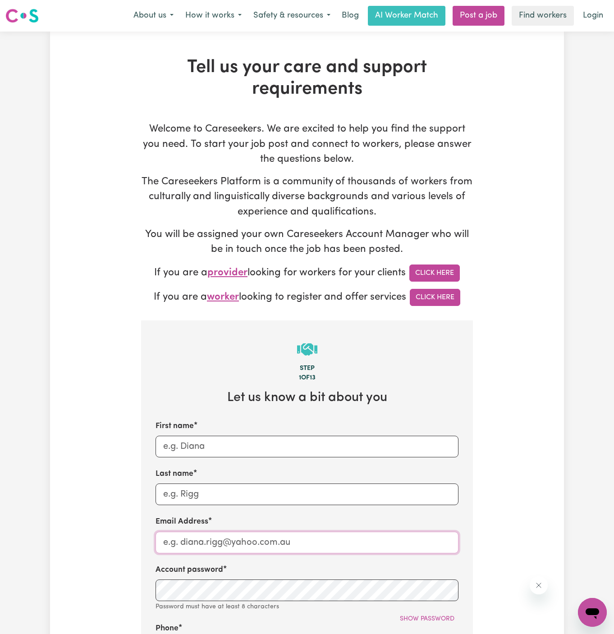
type input "superuser~JoanStIvesKNC@careseekers.com.au"
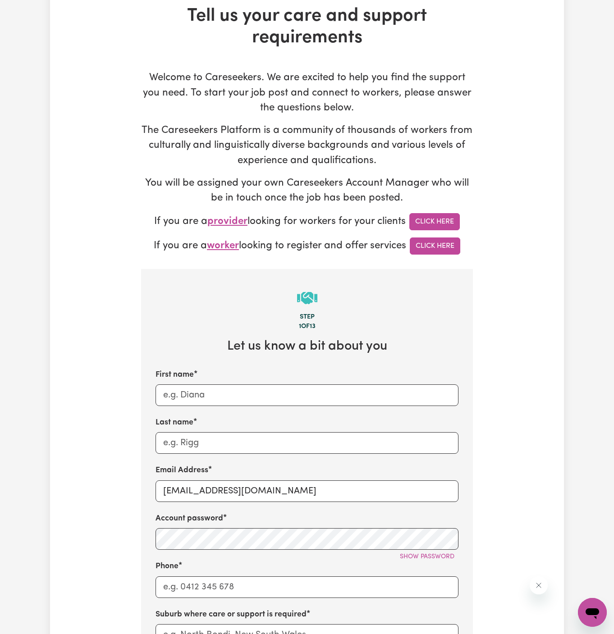
scroll to position [92, 0]
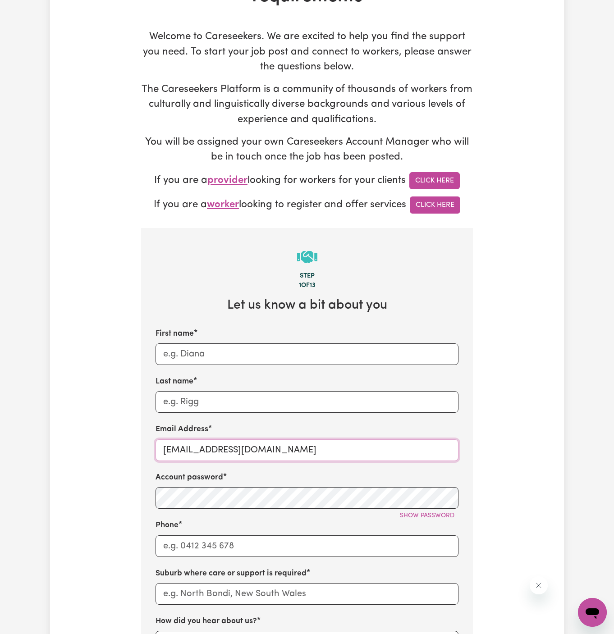
drag, startPoint x: 271, startPoint y: 447, endPoint x: 488, endPoint y: 447, distance: 217.3
click at [488, 447] on div "Tell us your care and support requirements Welcome to Careseekers. We are excit…" at bounding box center [307, 452] width 514 height 976
click at [311, 454] on input "superuser~JoanStIvesKNC@careseekers.com.au" at bounding box center [307, 451] width 303 height 22
drag, startPoint x: 269, startPoint y: 450, endPoint x: 427, endPoint y: 448, distance: 157.8
click at [427, 448] on input "superuser~JoanStIvesKNC@careseekers.com.au" at bounding box center [307, 451] width 303 height 22
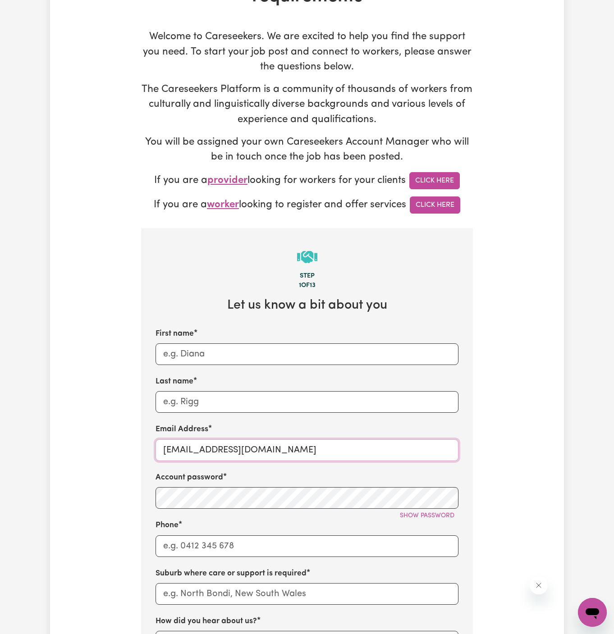
click at [199, 460] on div "Email Address superuser~JoanStIvesKNC@careseekers.com.au" at bounding box center [307, 442] width 303 height 37
click at [249, 352] on input "First name" at bounding box center [307, 355] width 303 height 22
paste input "ClientSpringwoodCF@careseekers.com.au"
type input "ClientSpringwoodCF@careseekers.com.au"
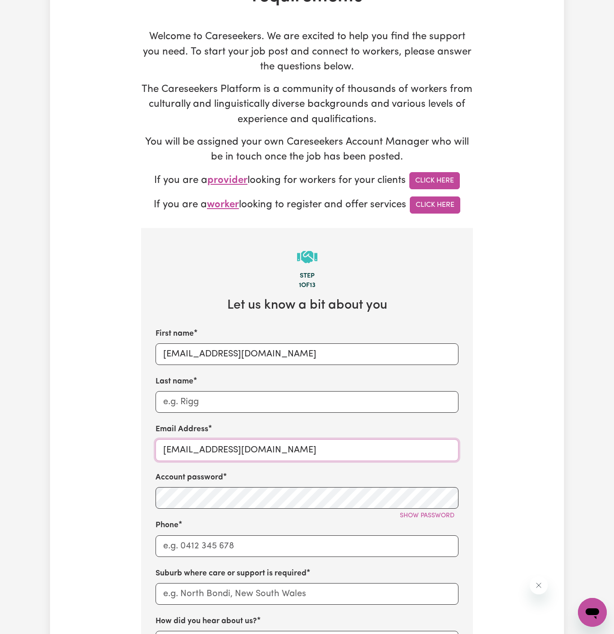
click at [214, 450] on input "superuser~JoanStIvesKNC@careseekers.com.au" at bounding box center [307, 451] width 303 height 22
paste input "ClientSpringwoodCF"
type input "ClientSpringwoodCF@careseekers.com.au"
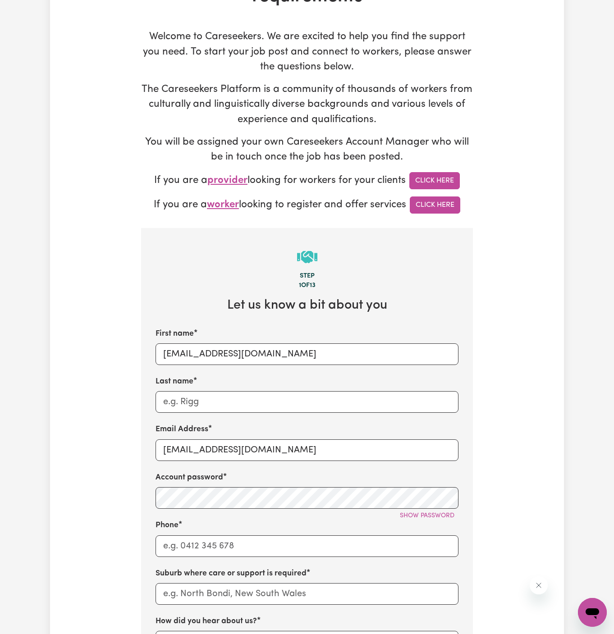
click at [238, 381] on div "Last name" at bounding box center [307, 394] width 303 height 37
drag, startPoint x: 239, startPoint y: 354, endPoint x: 414, endPoint y: 363, distance: 176.1
click at [414, 363] on input "ClientSpringwoodCF@careseekers.com.au" at bounding box center [307, 355] width 303 height 22
click at [187, 349] on input "ClientSpringwood" at bounding box center [307, 355] width 303 height 22
type input "Client Springwood"
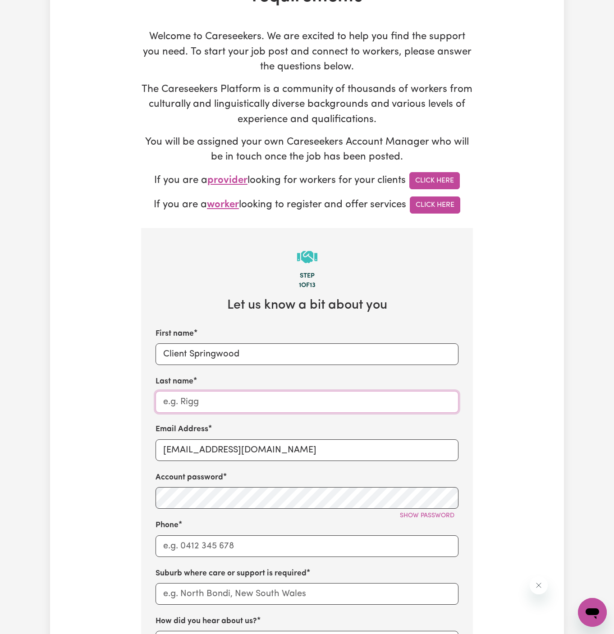
click at [192, 405] on input "Last name" at bounding box center [307, 402] width 303 height 22
click at [350, 401] on input "Last name" at bounding box center [307, 402] width 303 height 22
paste input "Chosen Family"
type input "Chosen Family"
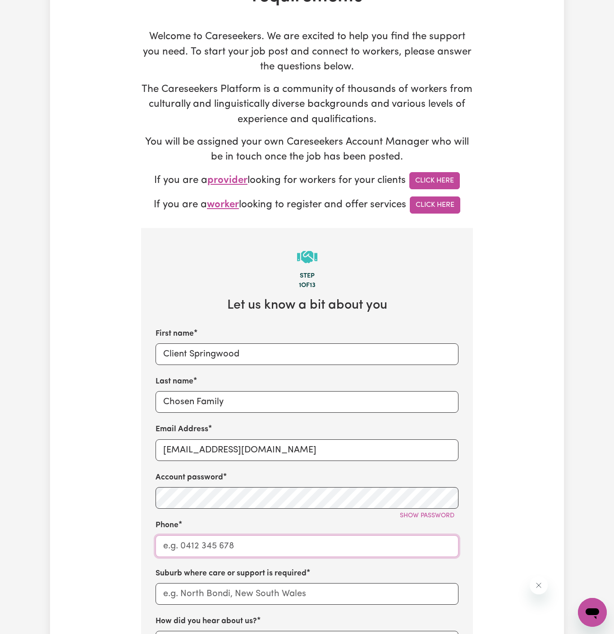
click at [193, 547] on input "Phone" at bounding box center [307, 547] width 303 height 22
type input "1300765465"
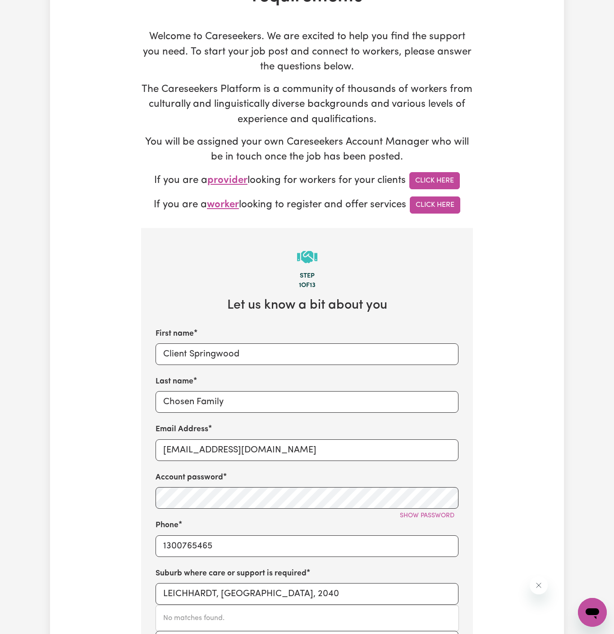
scroll to position [263, 0]
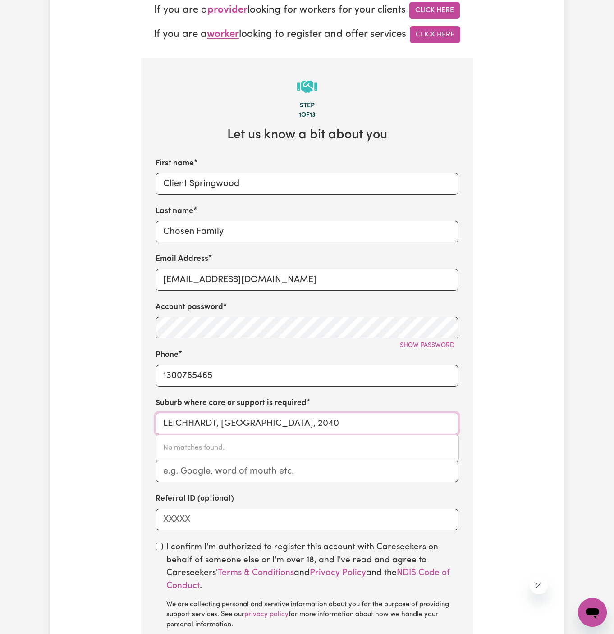
click at [255, 419] on input "LEICHHARDT, New South Wales, 2040" at bounding box center [307, 424] width 303 height 22
paste input "Springwood"
type input "Springwood"
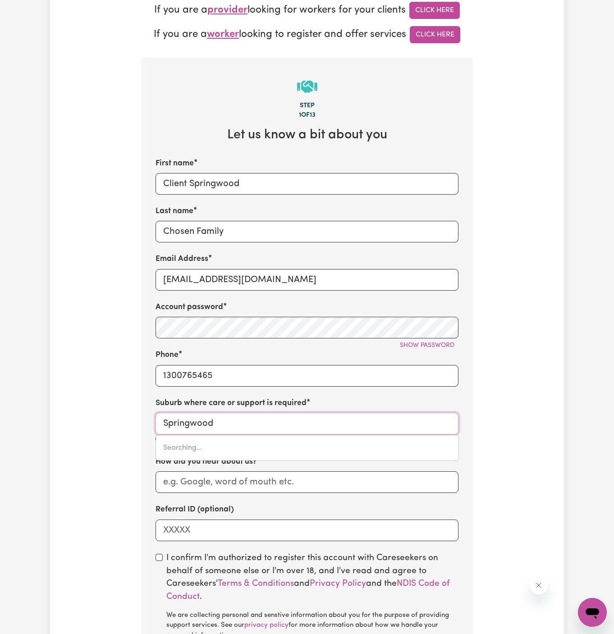
type input "Springwood, New South Wales, 2777"
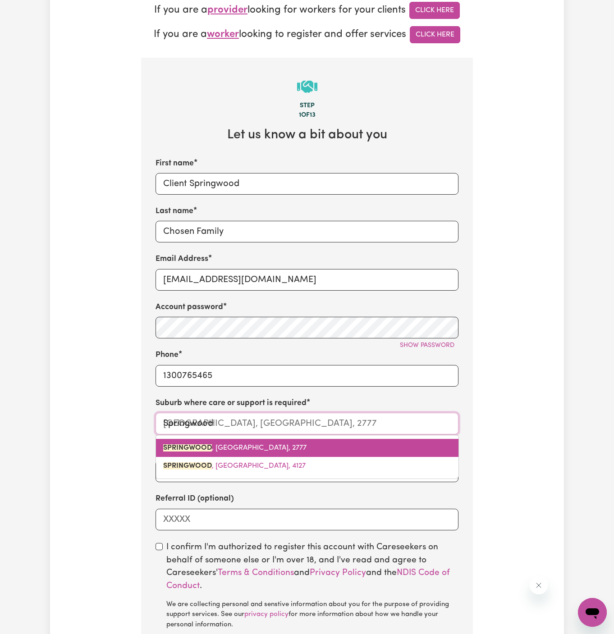
click at [231, 445] on span "SPRINGWOOD , New South Wales, 2777" at bounding box center [234, 448] width 143 height 7
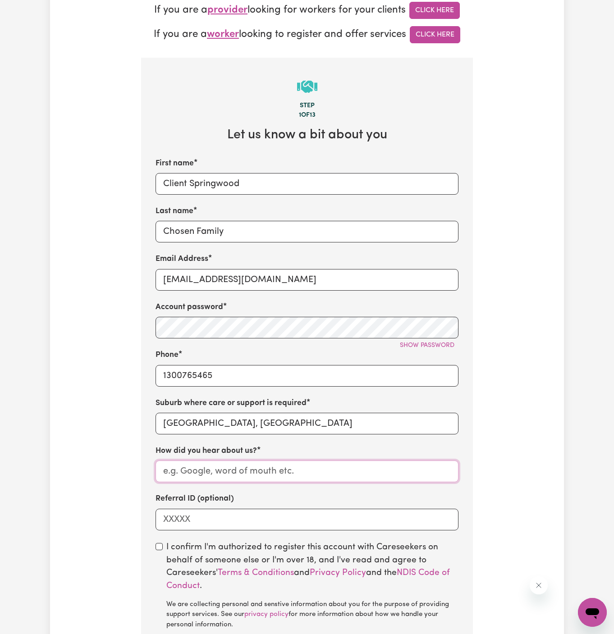
click at [250, 469] on input "How did you hear about us?" at bounding box center [307, 472] width 303 height 22
click at [328, 297] on div "First name Client Springwood Last name Chosen Family Email Address ClientSpring…" at bounding box center [307, 344] width 303 height 373
click at [440, 342] on span "Show password" at bounding box center [427, 345] width 55 height 7
click at [230, 469] on input "How did you hear about us?" at bounding box center [307, 472] width 303 height 22
click at [203, 232] on input "Chosen Family" at bounding box center [307, 232] width 303 height 22
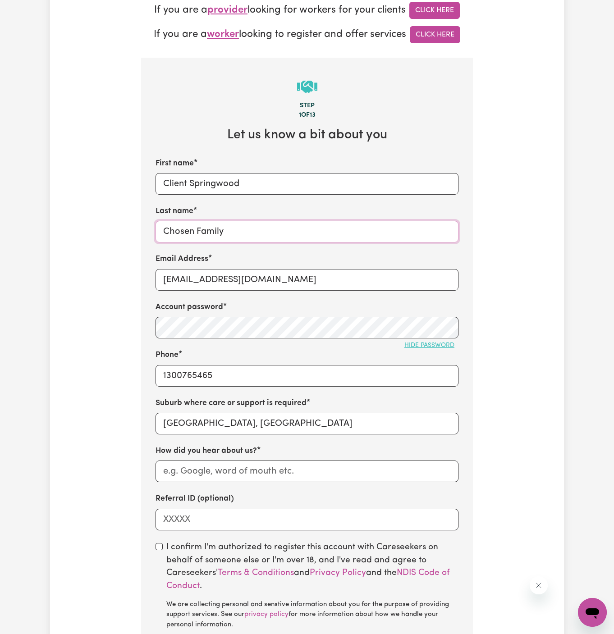
click at [203, 232] on input "Chosen Family" at bounding box center [307, 232] width 303 height 22
click at [230, 473] on input "How did you hear about us?" at bounding box center [307, 472] width 303 height 22
paste input "Chosen Family"
type input "Chosen Family"
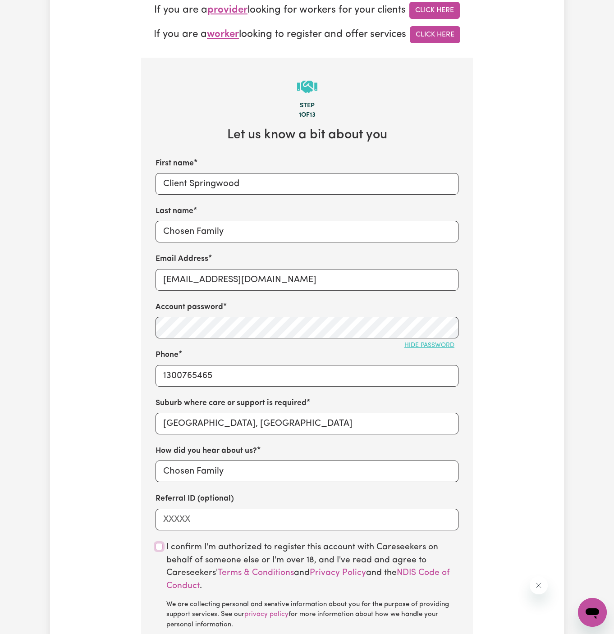
click at [158, 548] on input "checkbox" at bounding box center [159, 546] width 7 height 7
checkbox input "true"
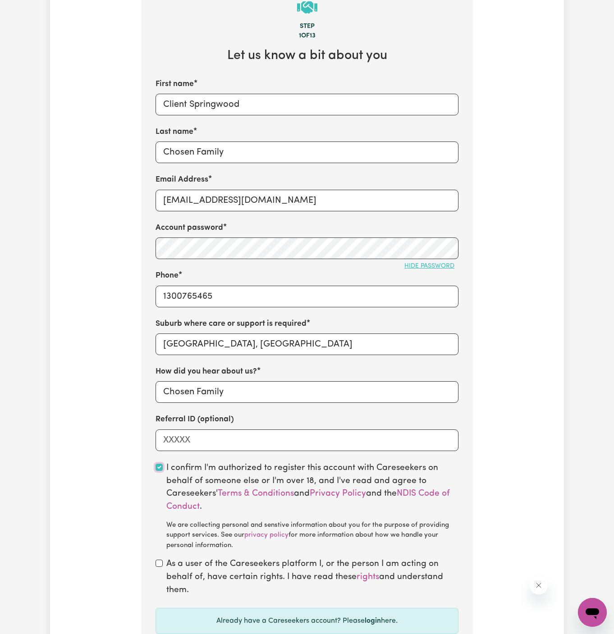
scroll to position [414, 0]
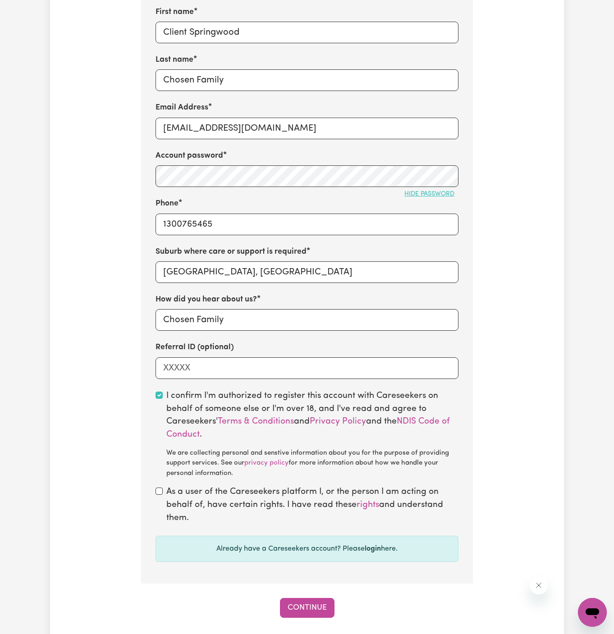
click at [161, 486] on div "As a user of the Careseekers platform I, or the person I am acting on behalf of…" at bounding box center [307, 505] width 303 height 39
click at [161, 489] on input "checkbox" at bounding box center [159, 491] width 7 height 7
checkbox input "true"
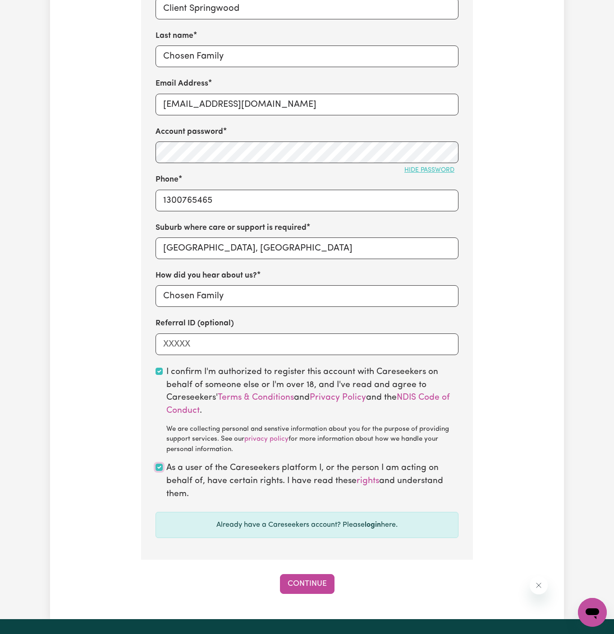
scroll to position [493, 0]
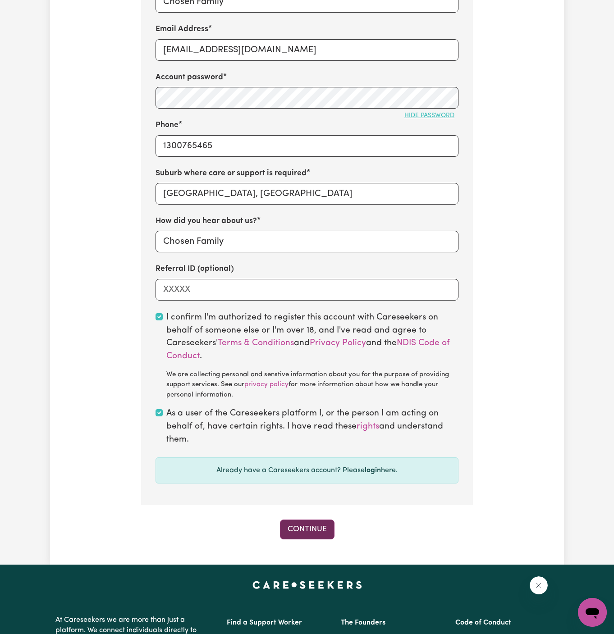
click at [308, 524] on button "Continue" at bounding box center [307, 530] width 55 height 20
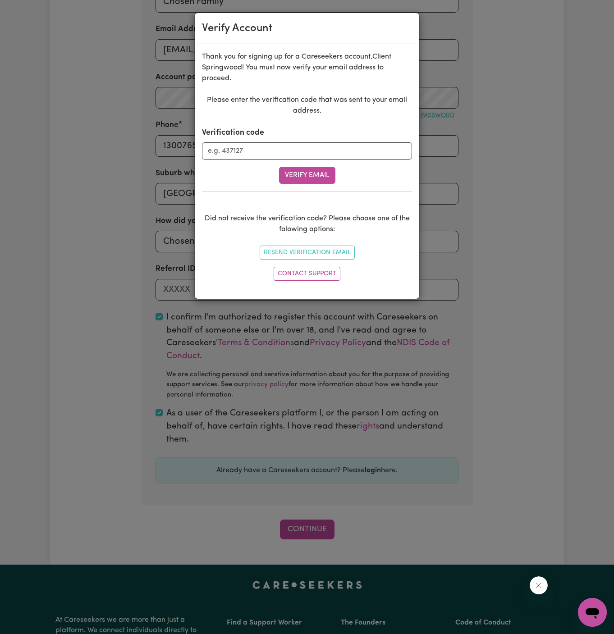
click at [230, 140] on div "Verification code" at bounding box center [307, 143] width 210 height 32
click at [234, 153] on input "Verification code" at bounding box center [307, 150] width 210 height 17
paste input "061197"
type input "061197"
click at [318, 184] on div "Please enter the verification code that was sent to your email address. Verific…" at bounding box center [307, 190] width 210 height 190
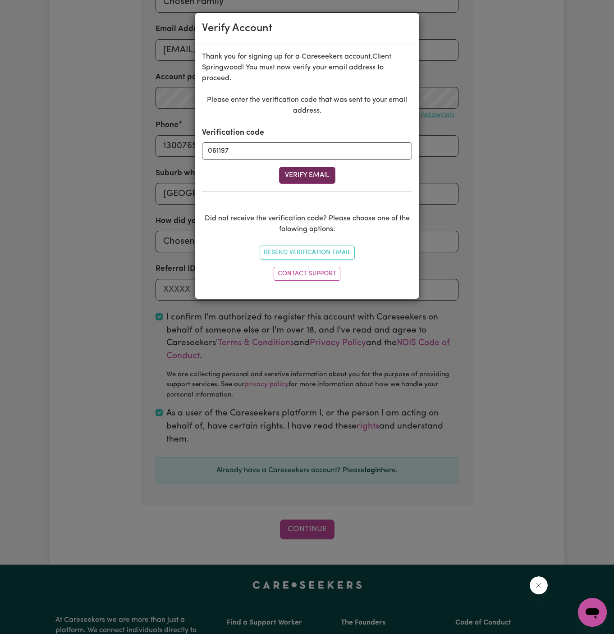
click at [315, 172] on button "Verify Email" at bounding box center [307, 175] width 56 height 17
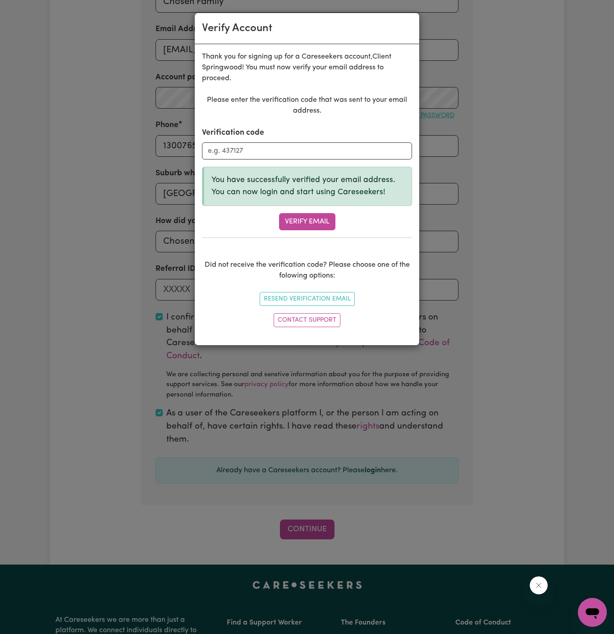
scroll to position [310, 0]
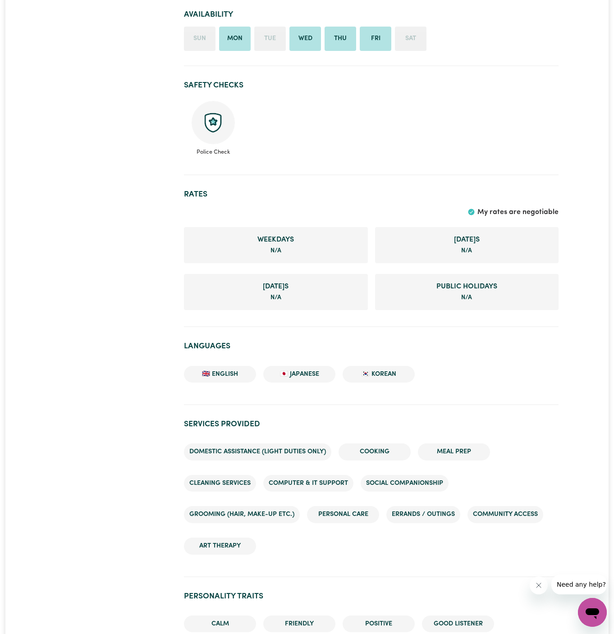
scroll to position [425, 0]
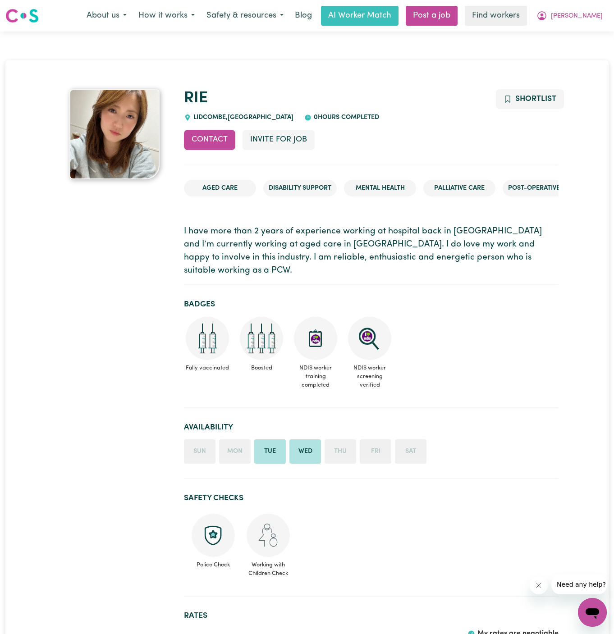
click at [208, 116] on span "LIDCOMBE , New South Wales" at bounding box center [242, 117] width 102 height 7
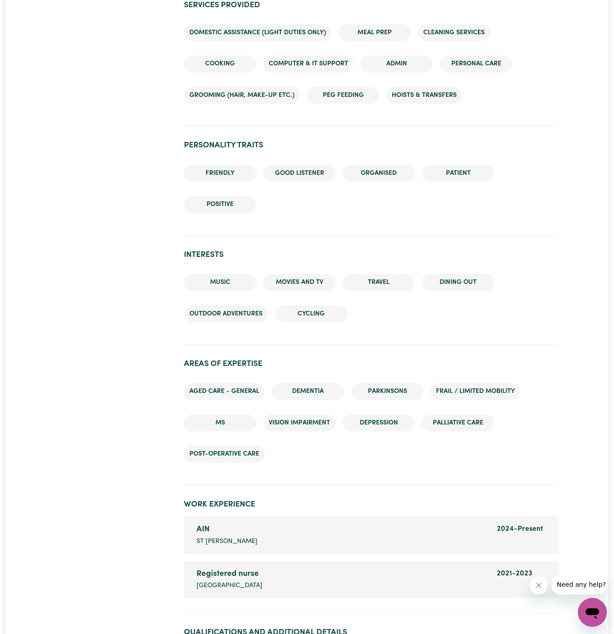
scroll to position [912, 0]
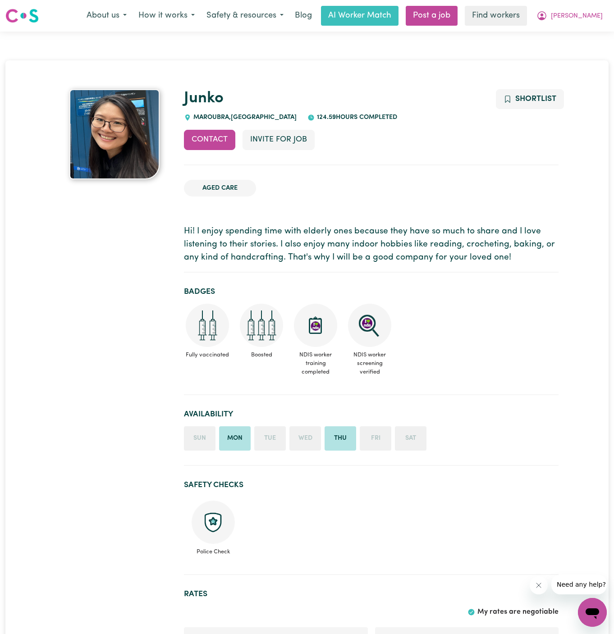
click at [217, 115] on span "MAROUBRA , New South Wales" at bounding box center [244, 117] width 106 height 7
copy span "MAROUBRA"
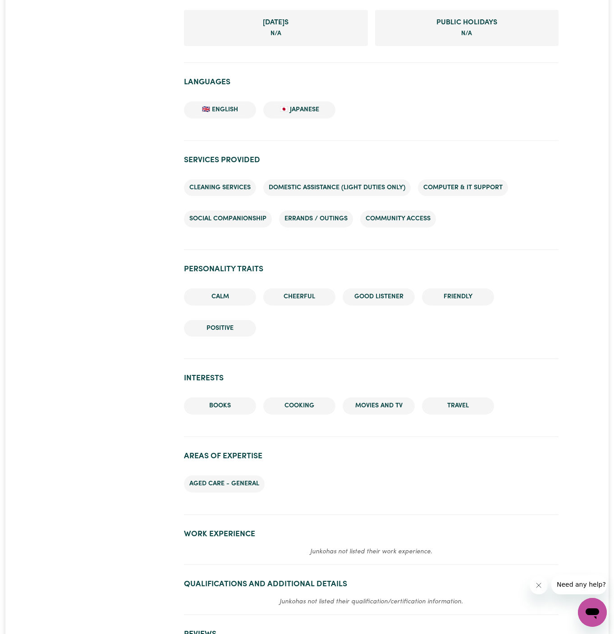
scroll to position [892, 0]
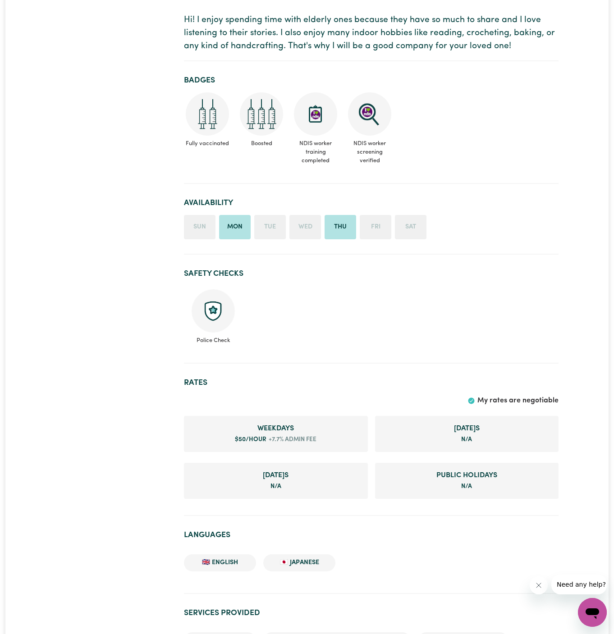
scroll to position [252, 0]
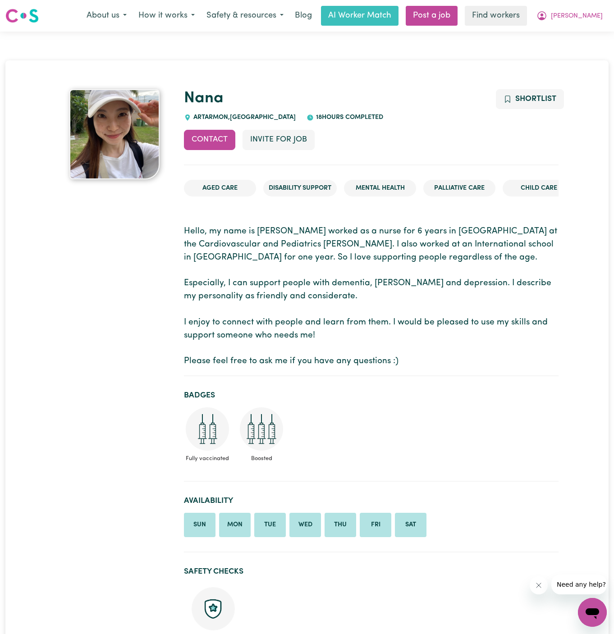
click at [205, 116] on span "ARTARMON , New South Wales" at bounding box center [243, 117] width 105 height 7
drag, startPoint x: 205, startPoint y: 116, endPoint x: 254, endPoint y: 99, distance: 52.0
click at [211, 112] on div "Nana ARTARMON , New South Wales 18 hours completed" at bounding box center [371, 105] width 375 height 33
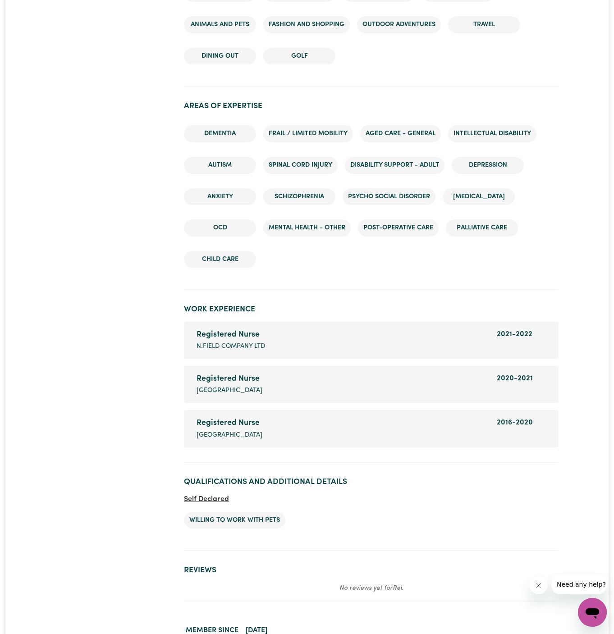
scroll to position [1324, 0]
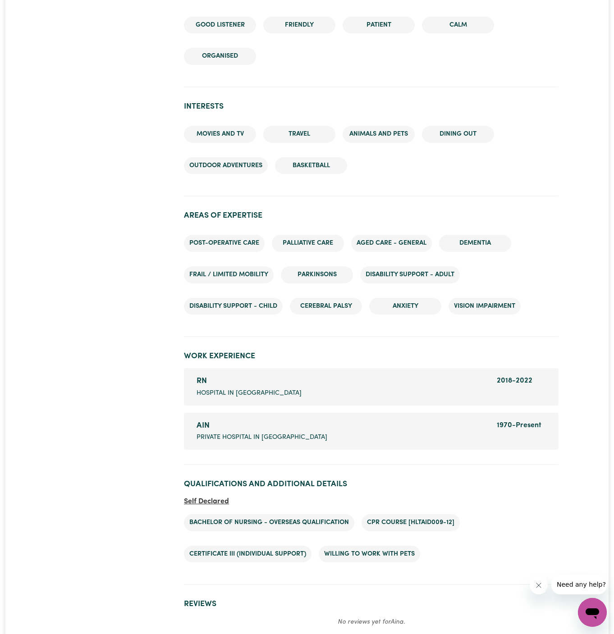
scroll to position [1177, 0]
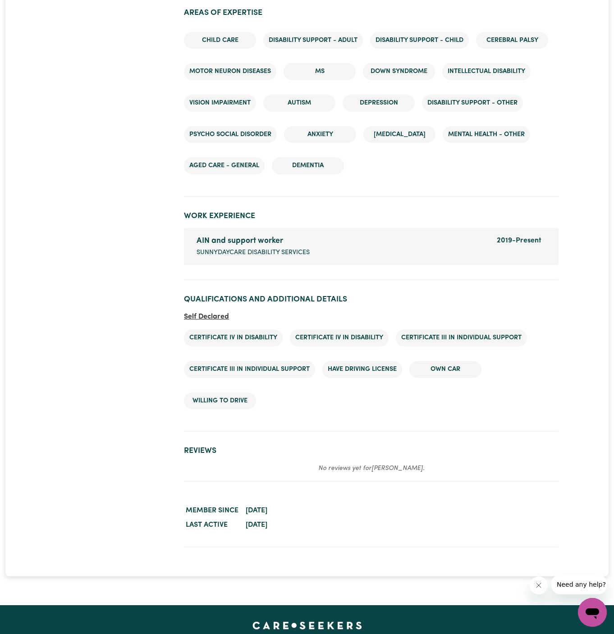
scroll to position [1599, 0]
